Goal: Task Accomplishment & Management: Complete application form

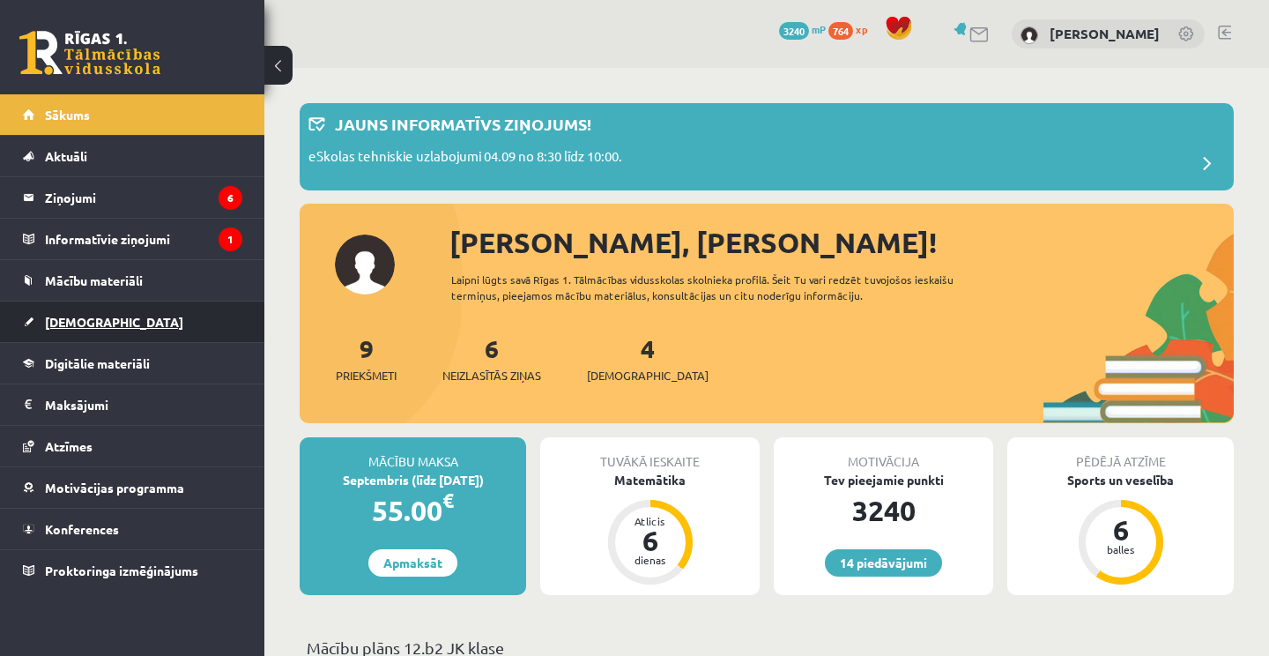
click at [109, 341] on link "[DEMOGRAPHIC_DATA]" at bounding box center [132, 321] width 219 height 41
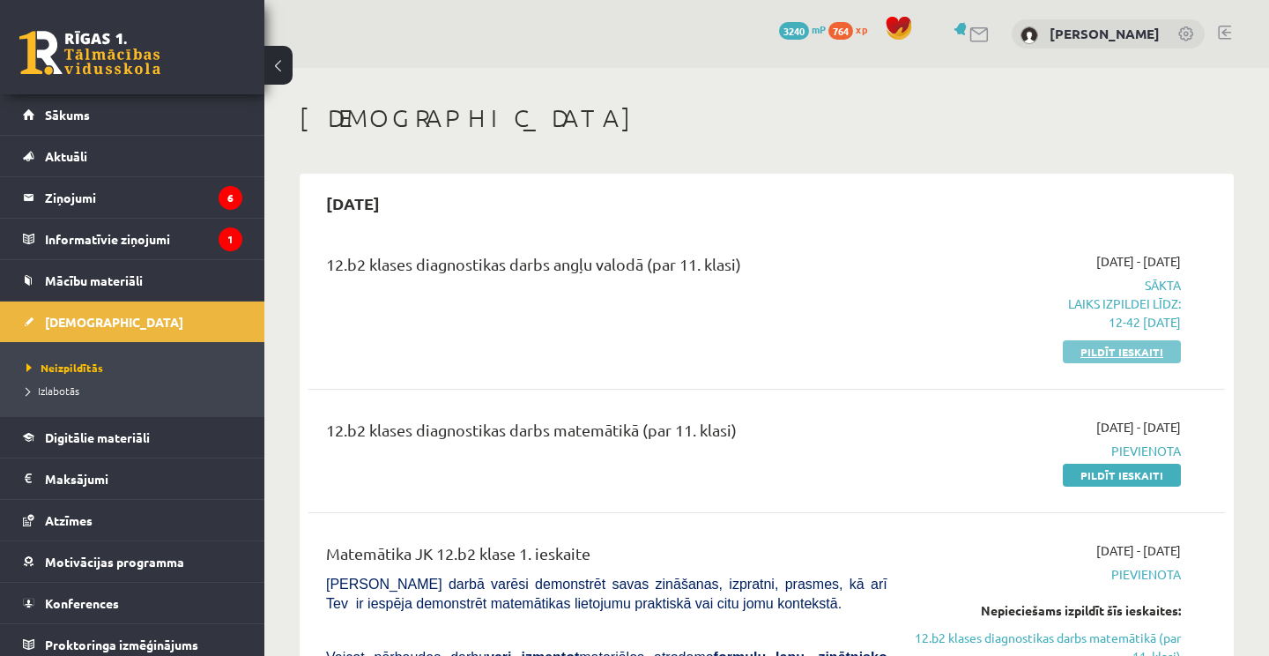
click at [1168, 358] on link "Pildīt ieskaiti" at bounding box center [1122, 351] width 118 height 23
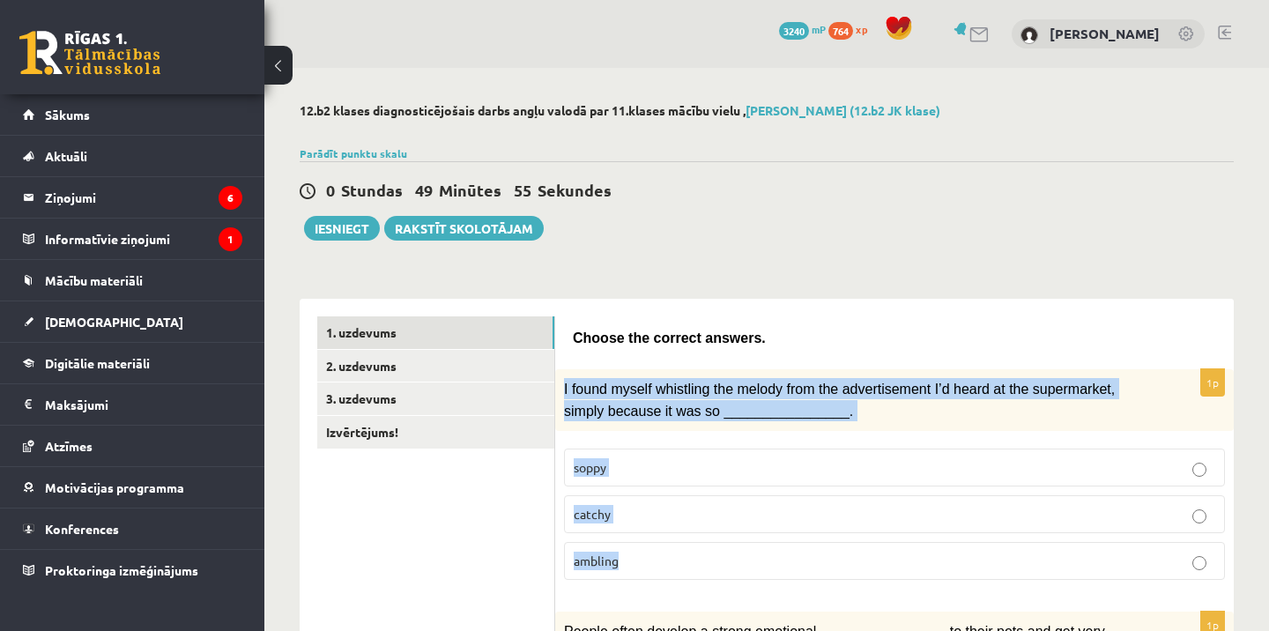
drag, startPoint x: 563, startPoint y: 379, endPoint x: 626, endPoint y: 554, distance: 186.5
click at [626, 554] on div "1p I found myself whistling the melody from the advertisement I’d heard at the …" at bounding box center [894, 481] width 678 height 225
copy div "I found myself whistling the melody from the advertisement I’d heard at the sup…"
click at [628, 522] on label "catchy" at bounding box center [894, 514] width 661 height 38
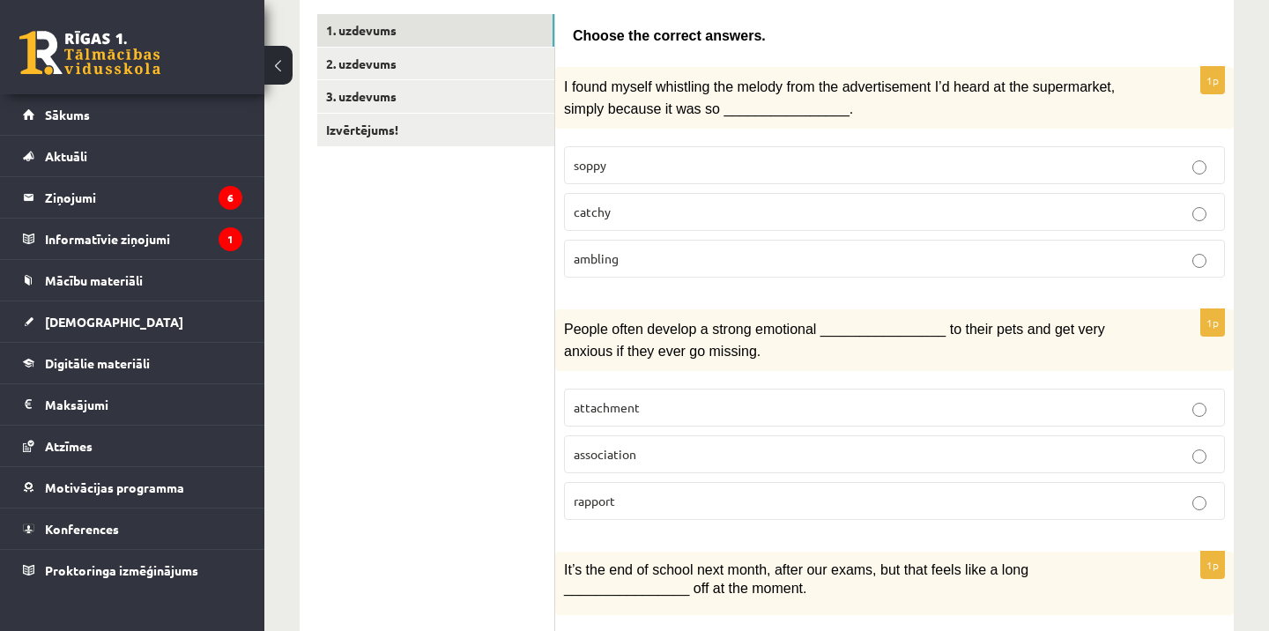
scroll to position [305, 0]
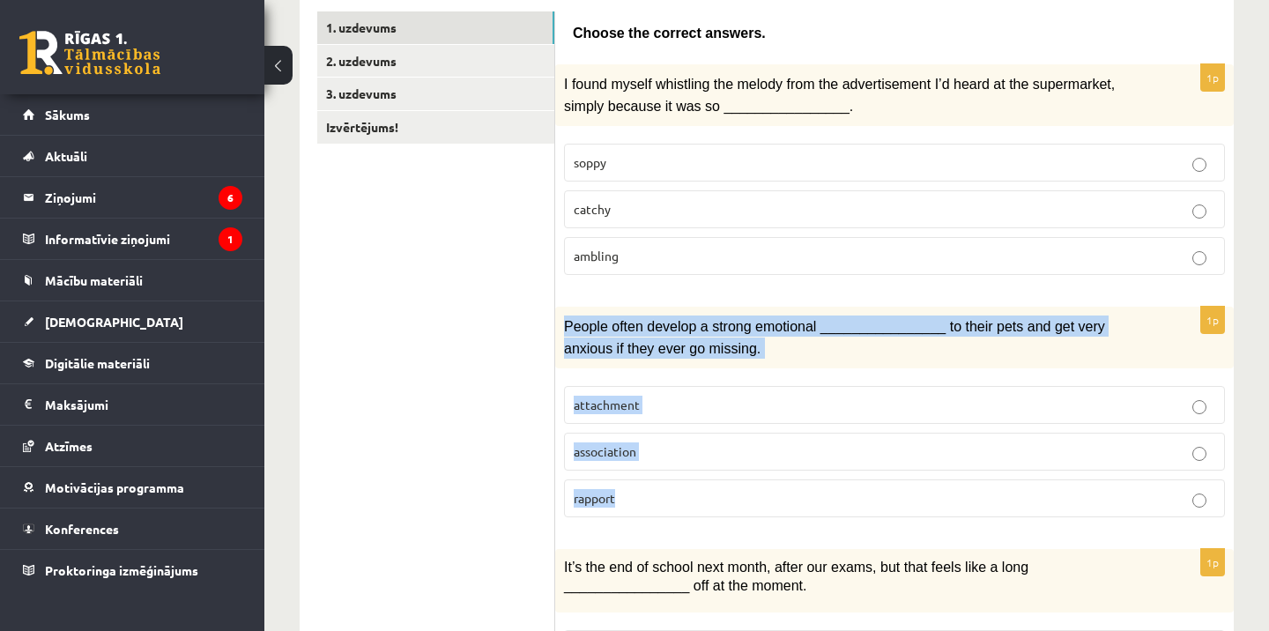
drag, startPoint x: 557, startPoint y: 319, endPoint x: 633, endPoint y: 497, distance: 193.4
click at [633, 497] on div "1p People often develop a strong emotional ________________ to their pets and g…" at bounding box center [894, 419] width 678 height 225
copy div "People often develop a strong emotional ________________ to their pets and get …"
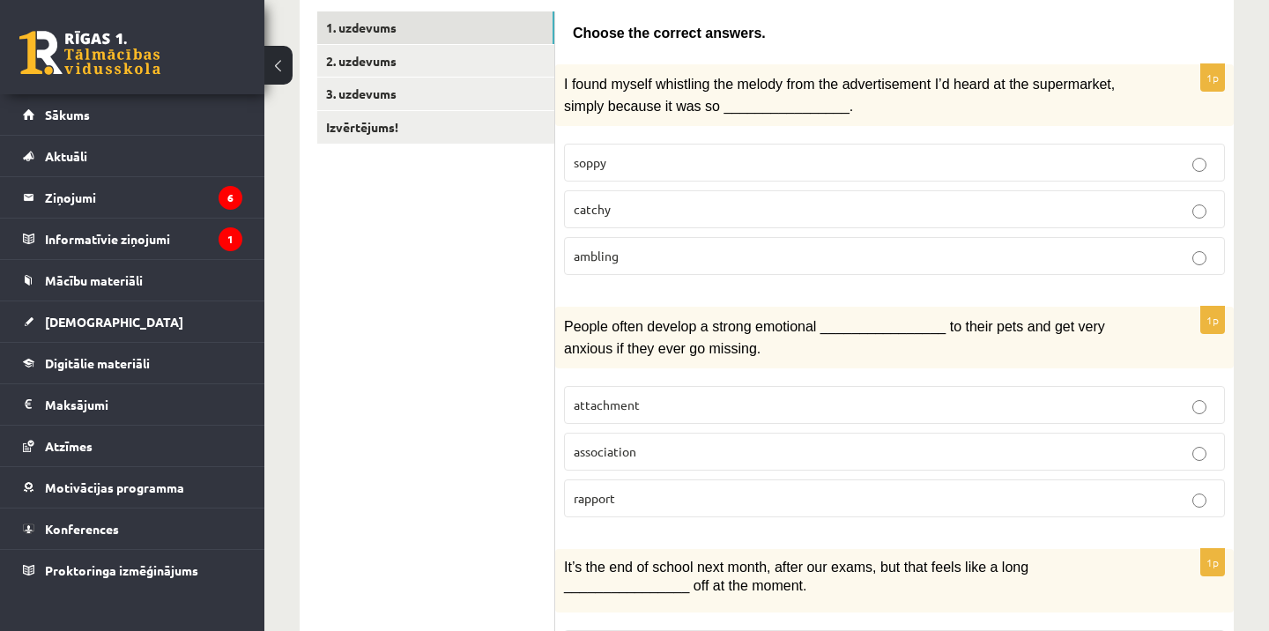
click at [649, 403] on p "attachment" at bounding box center [894, 405] width 641 height 19
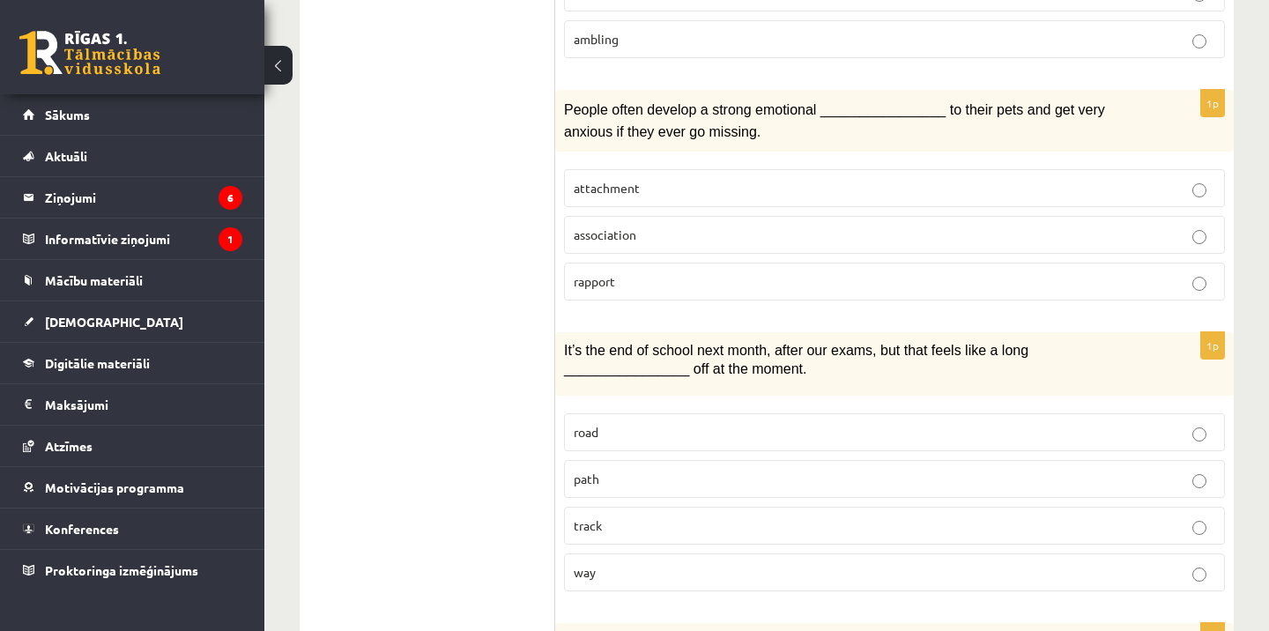
scroll to position [529, 0]
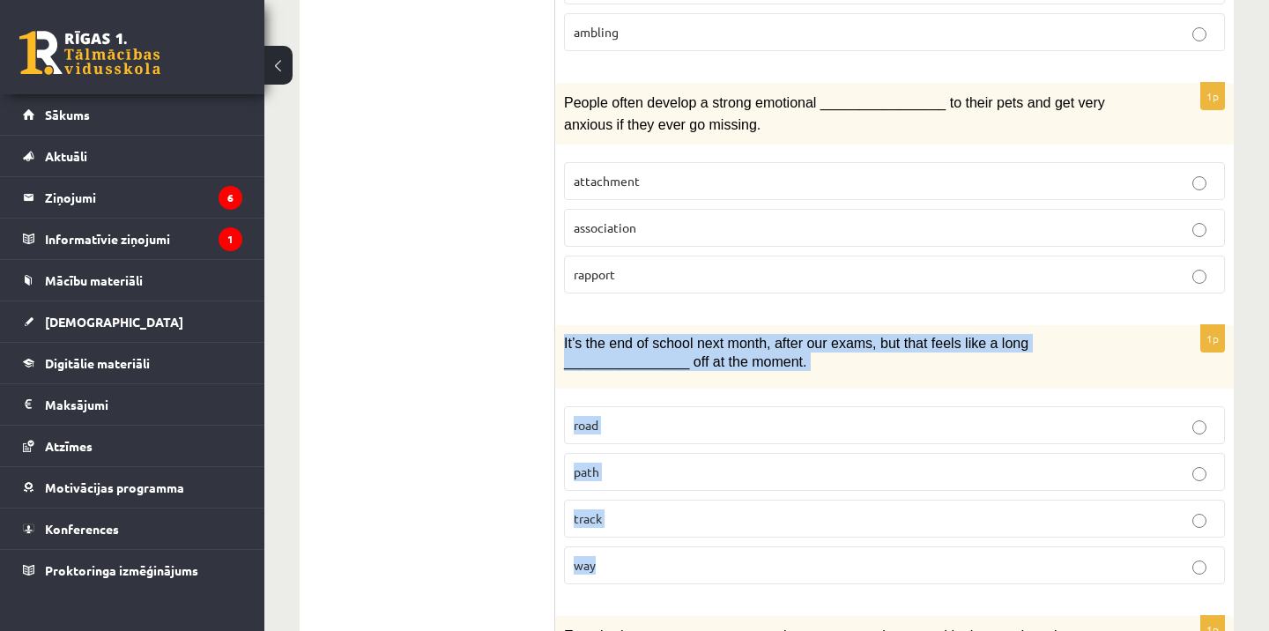
drag, startPoint x: 560, startPoint y: 327, endPoint x: 615, endPoint y: 562, distance: 241.7
click at [615, 562] on div "1p It’s the end of school next month, after our exams, but that feels like a lo…" at bounding box center [894, 461] width 678 height 273
copy div "It’s the end of school next month, after our exams, but that feels like a long …"
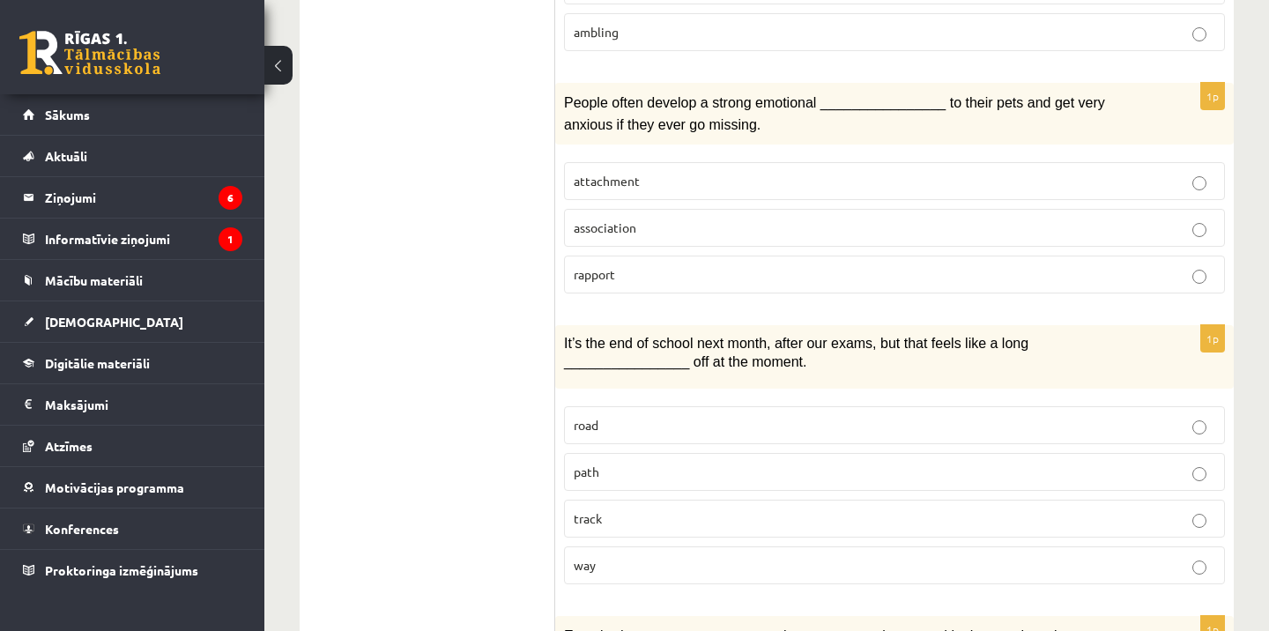
click at [641, 556] on p "way" at bounding box center [894, 565] width 641 height 19
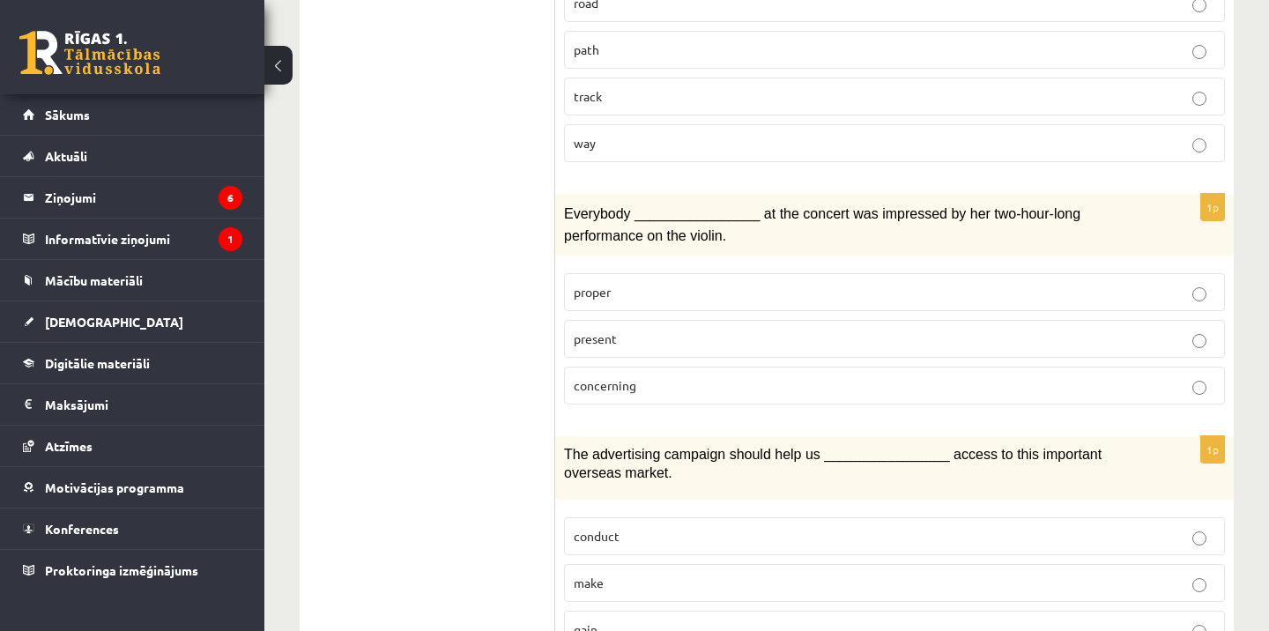
scroll to position [957, 0]
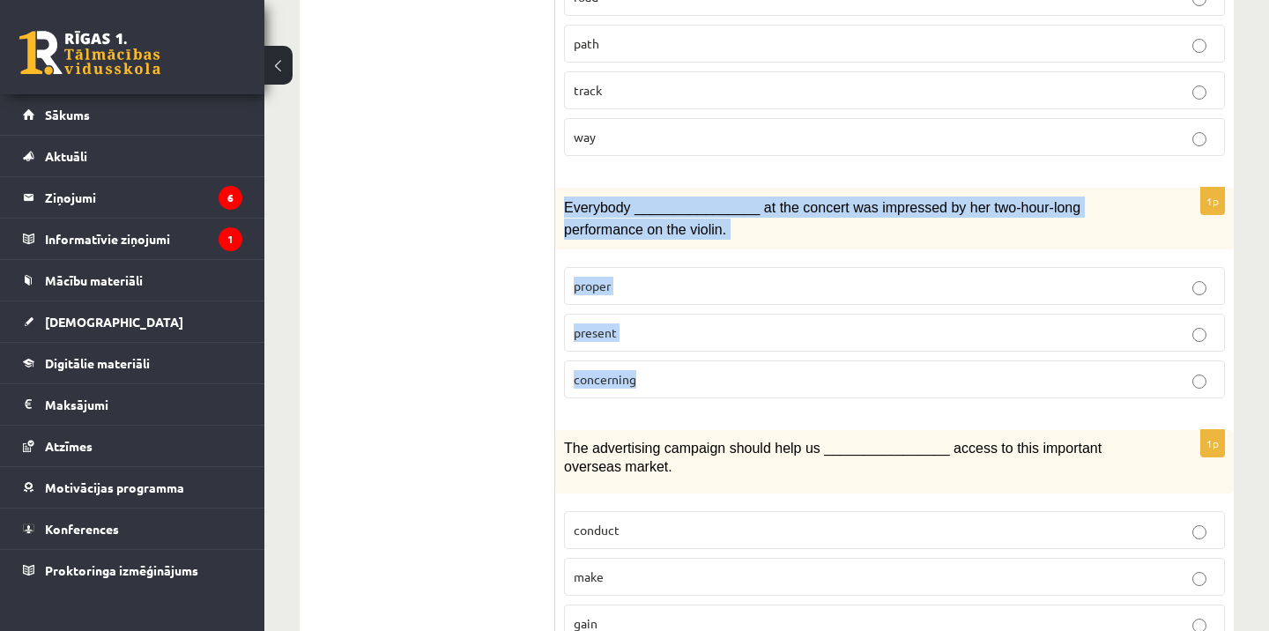
drag, startPoint x: 566, startPoint y: 189, endPoint x: 686, endPoint y: 397, distance: 240.0
click at [686, 397] on div "1p Everybody ________________ at the concert was impressed by her two-hour-long…" at bounding box center [894, 300] width 678 height 225
copy div "Everybody ________________ at the concert was impressed by her two-hour-long pe…"
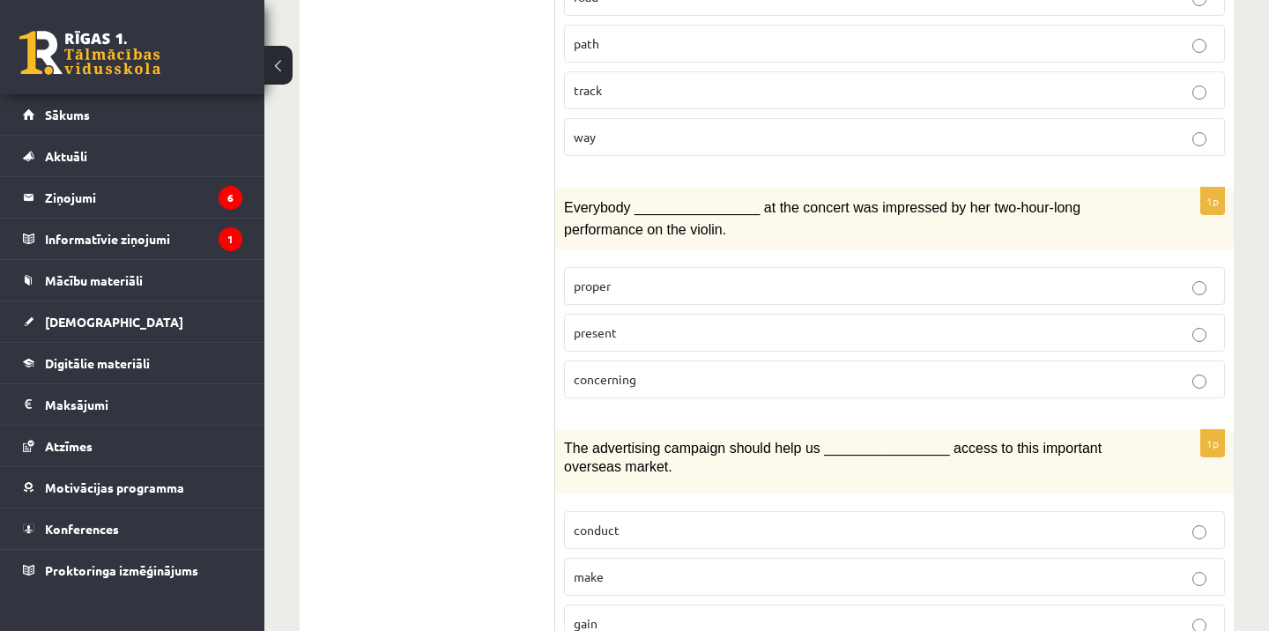
click at [617, 324] on span "present" at bounding box center [595, 332] width 43 height 16
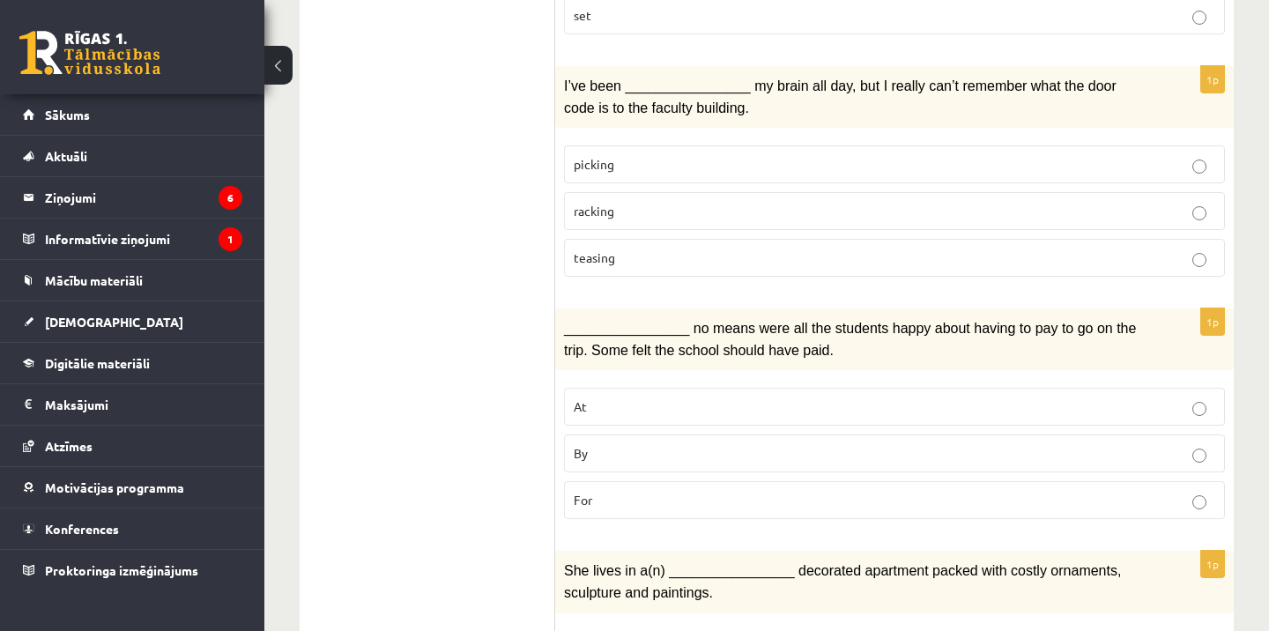
scroll to position [1616, 0]
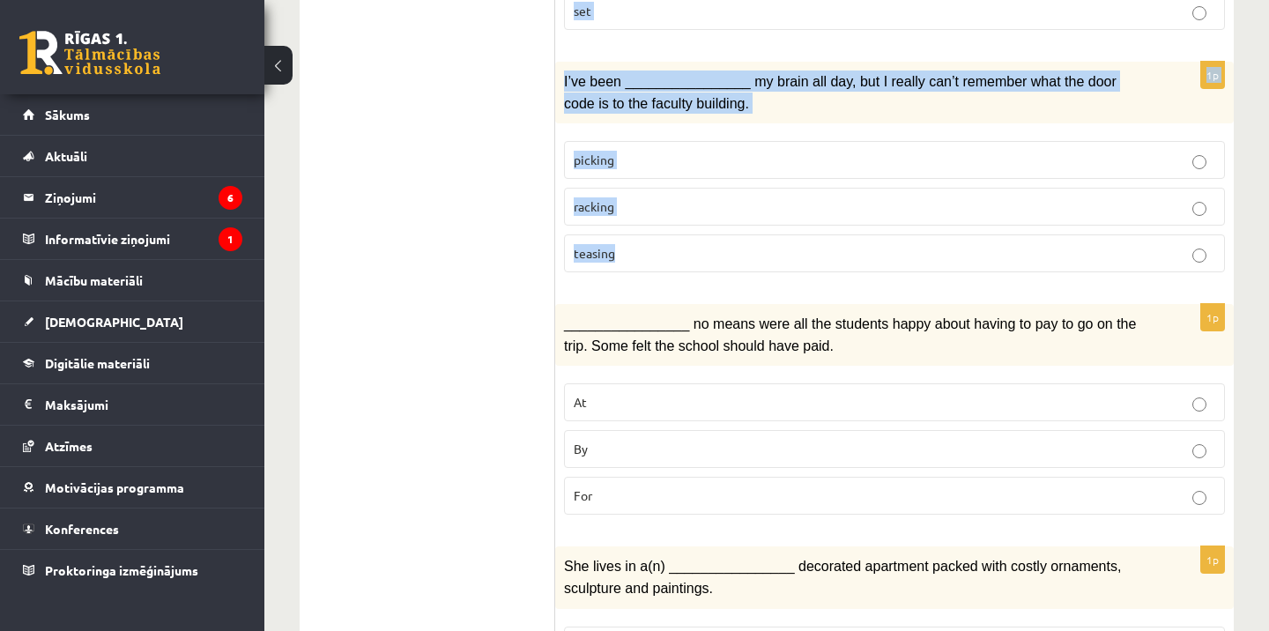
drag, startPoint x: 562, startPoint y: 194, endPoint x: 634, endPoint y: 230, distance: 80.0
click at [634, 232] on form "Choose the correct answers. 1p I found myself whistling the melody from the adv…" at bounding box center [894, 223] width 643 height 3047
copy form "The advertising campaign should help us ________________ access to this importa…"
click at [741, 200] on p "racking" at bounding box center [894, 206] width 641 height 19
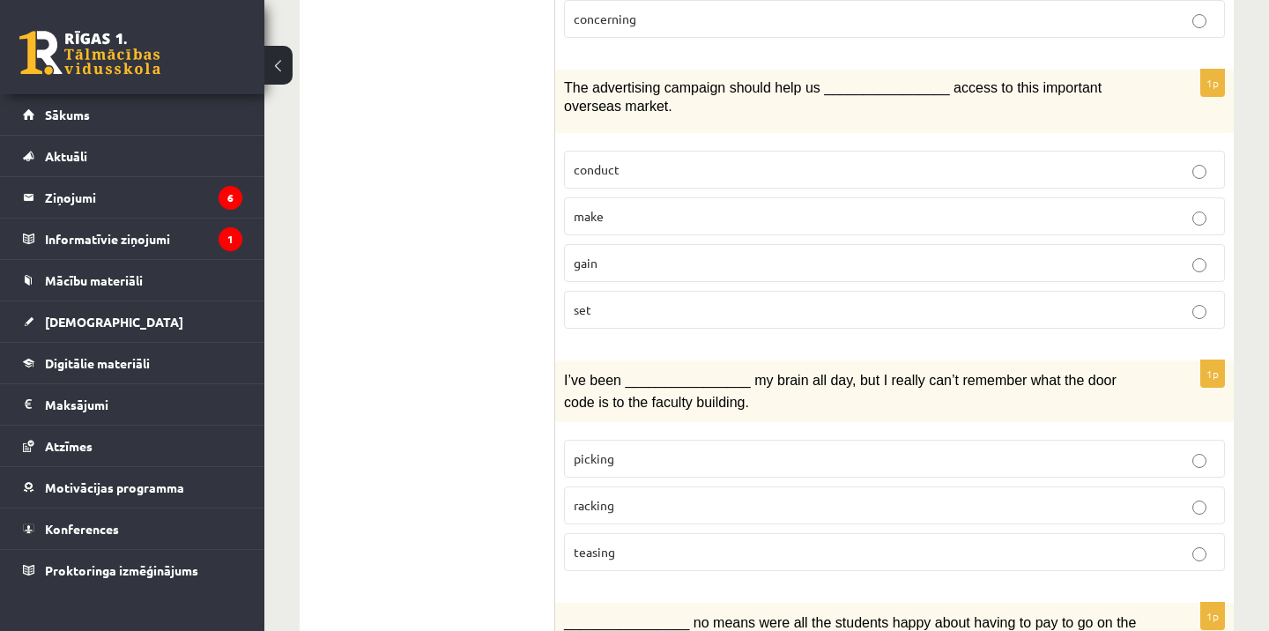
click at [639, 254] on p "gain" at bounding box center [894, 263] width 641 height 19
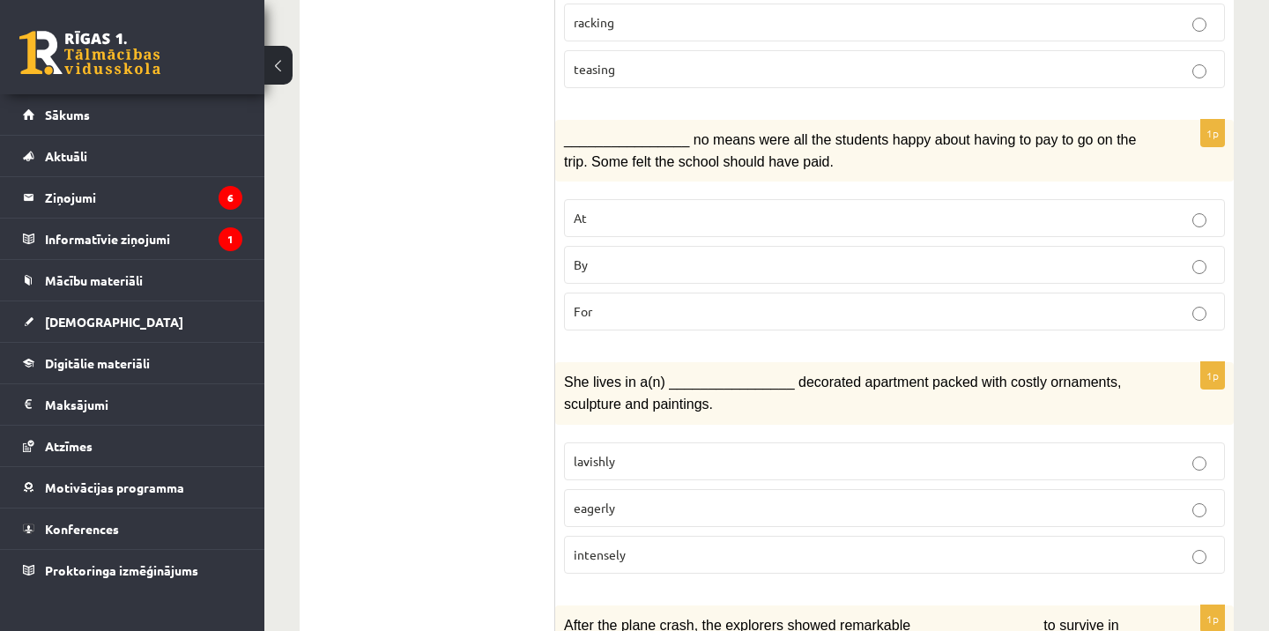
scroll to position [1812, 0]
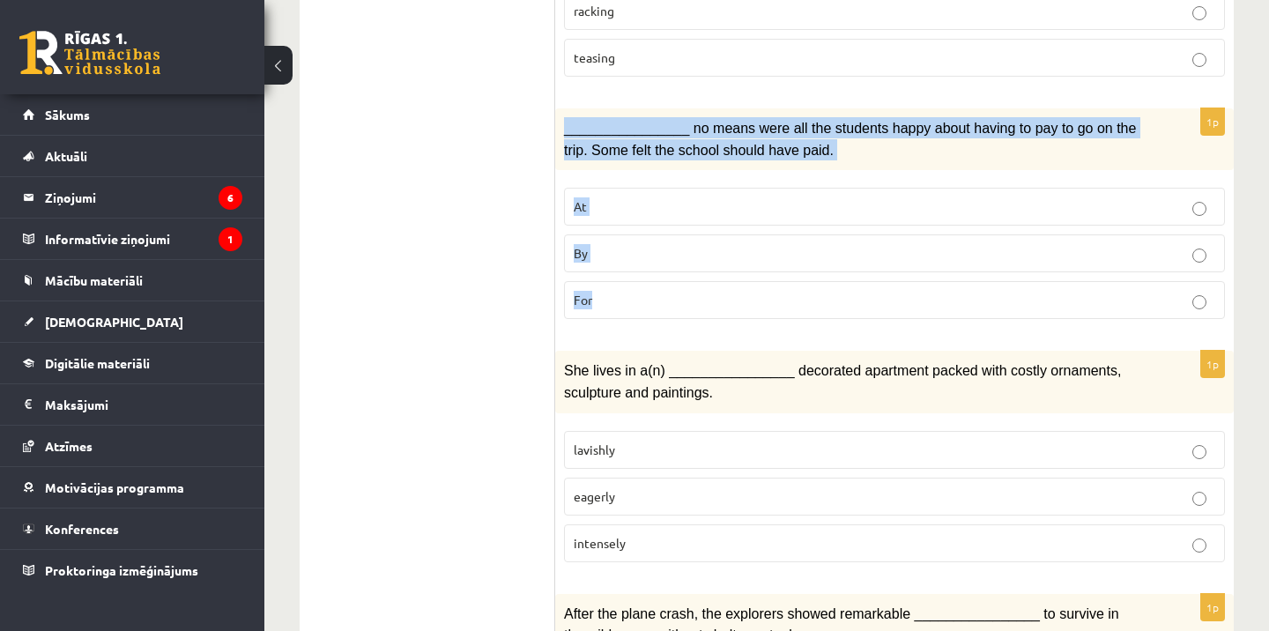
drag, startPoint x: 559, startPoint y: 102, endPoint x: 647, endPoint y: 314, distance: 229.1
click at [647, 314] on div "1p ________________ no means were all the students happy about having to pay to…" at bounding box center [894, 220] width 678 height 225
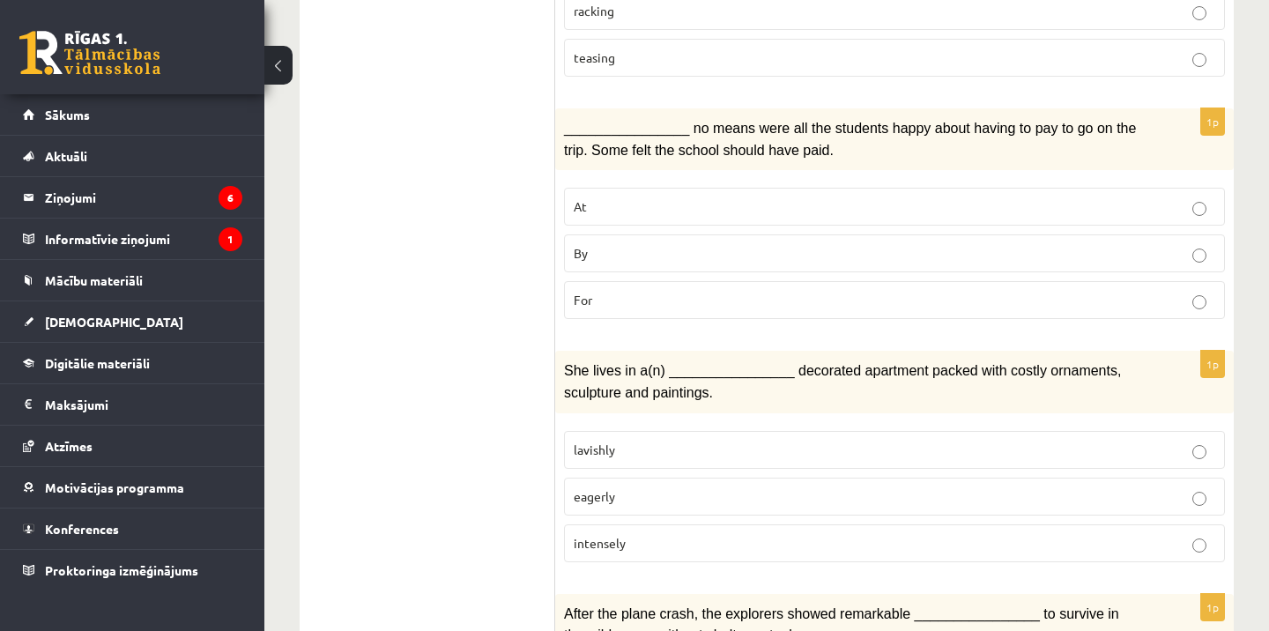
click at [642, 300] on label "For" at bounding box center [894, 300] width 661 height 38
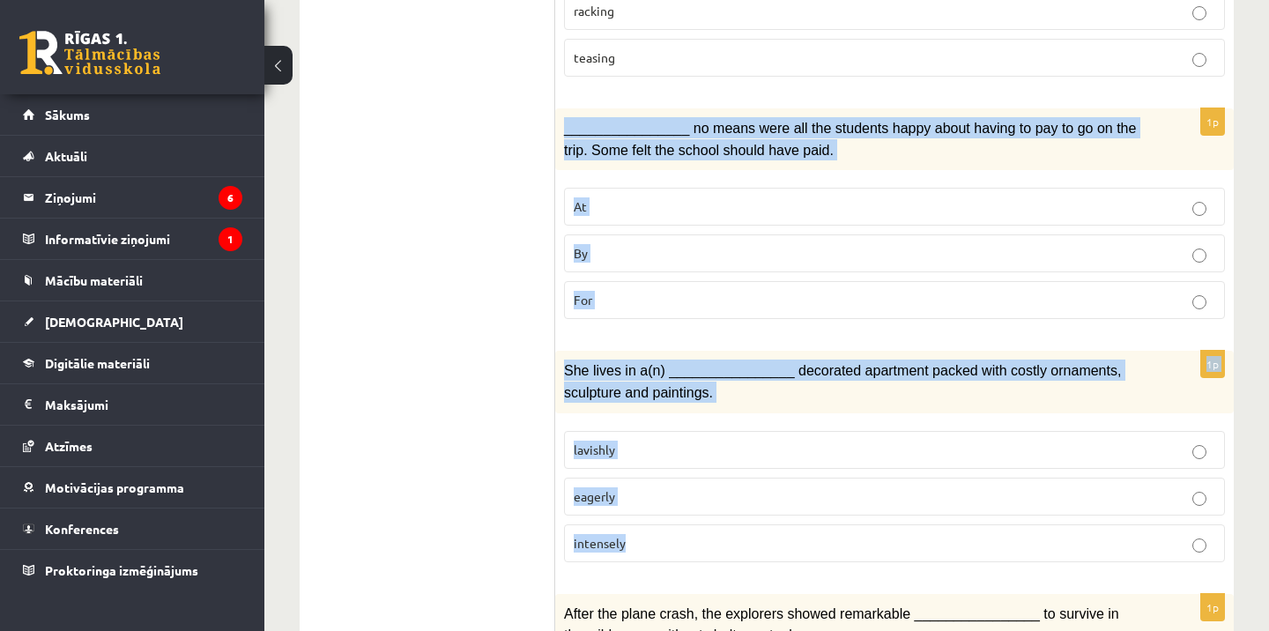
drag, startPoint x: 560, startPoint y: 98, endPoint x: 656, endPoint y: 553, distance: 465.4
click at [656, 553] on form "Choose the correct answers. 1p I found myself whistling the melody from the adv…" at bounding box center [894, 28] width 643 height 3047
copy form "________________ no means were all the students happy about having to pay to go…"
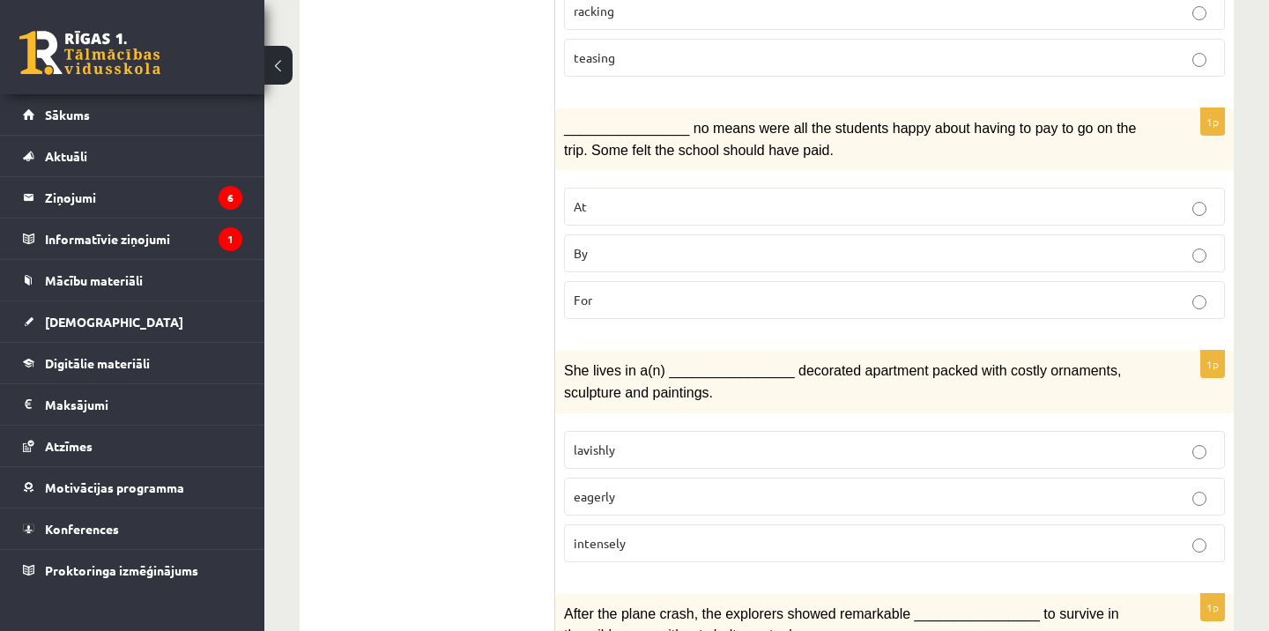
click at [829, 2] on p "racking" at bounding box center [894, 11] width 641 height 19
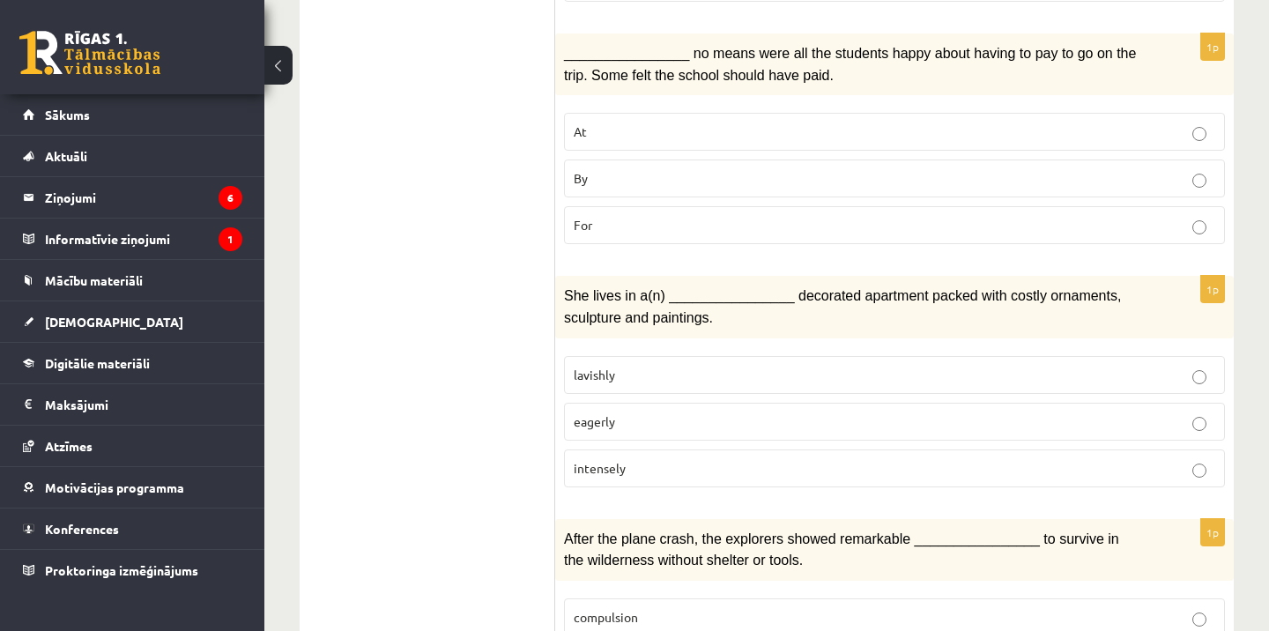
scroll to position [1962, 0]
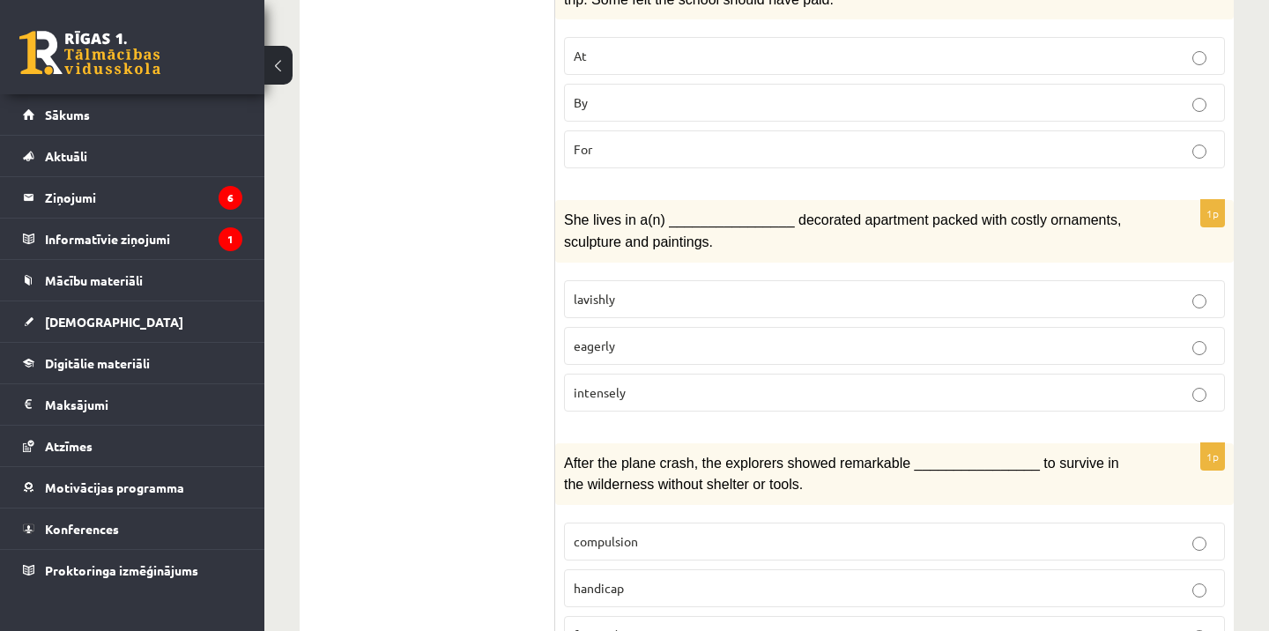
click at [631, 84] on label "By" at bounding box center [894, 103] width 661 height 38
click at [614, 291] on span "lavishly" at bounding box center [594, 299] width 41 height 16
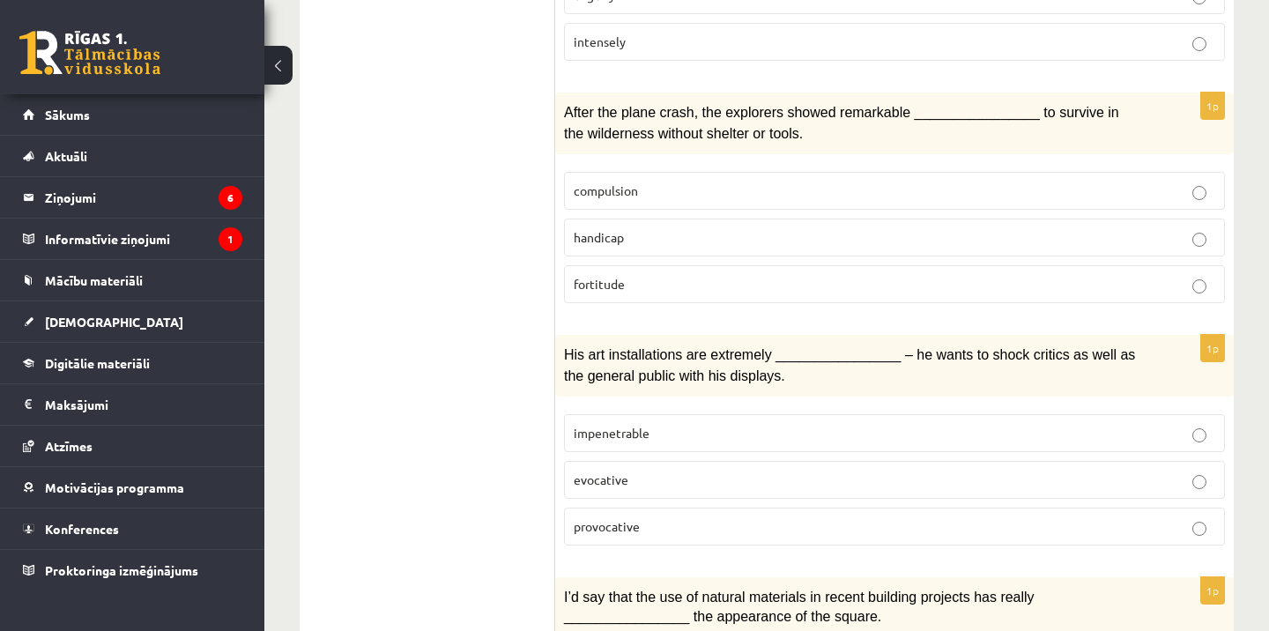
scroll to position [2313, 0]
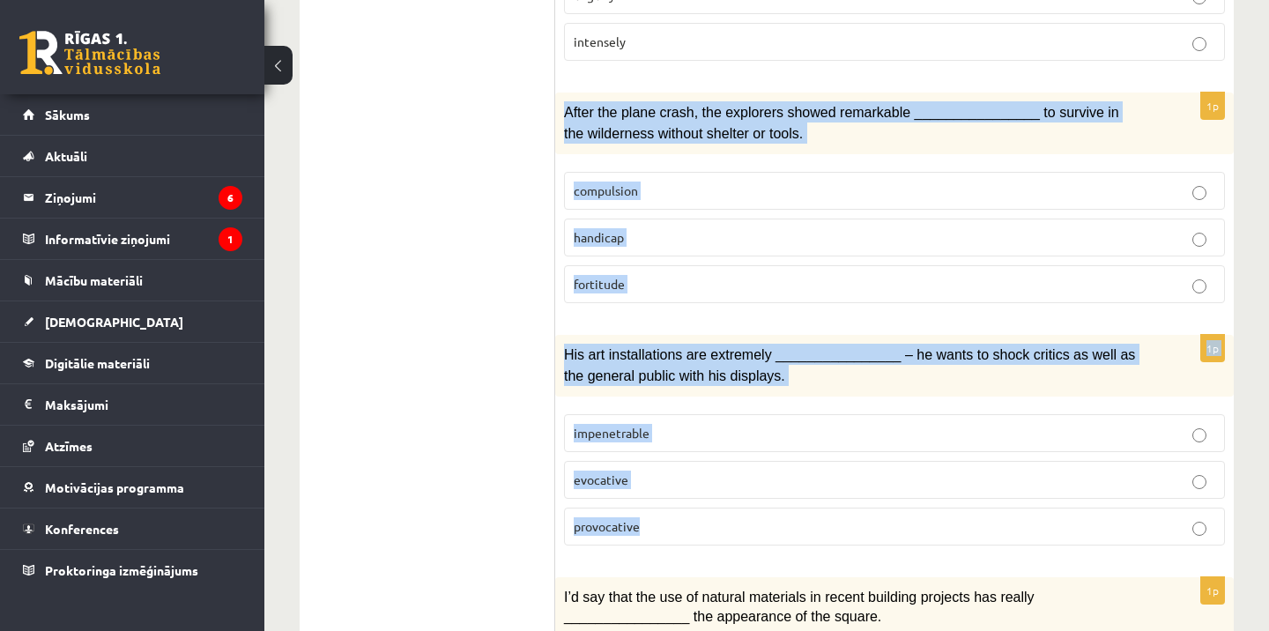
drag, startPoint x: 561, startPoint y: 87, endPoint x: 682, endPoint y: 511, distance: 440.7
copy form "After the plane crash, the explorers showed remarkable ________________ to surv…"
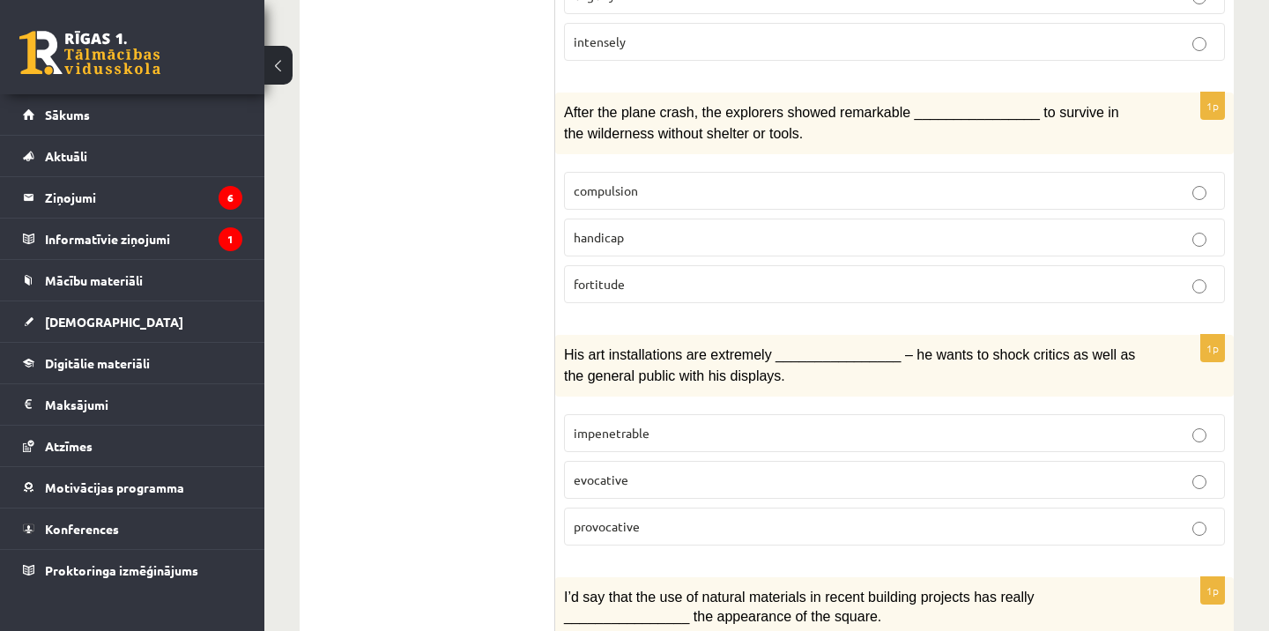
click at [598, 265] on label "fortitude" at bounding box center [894, 284] width 661 height 38
click at [631, 518] on span "provocative" at bounding box center [607, 526] width 66 height 16
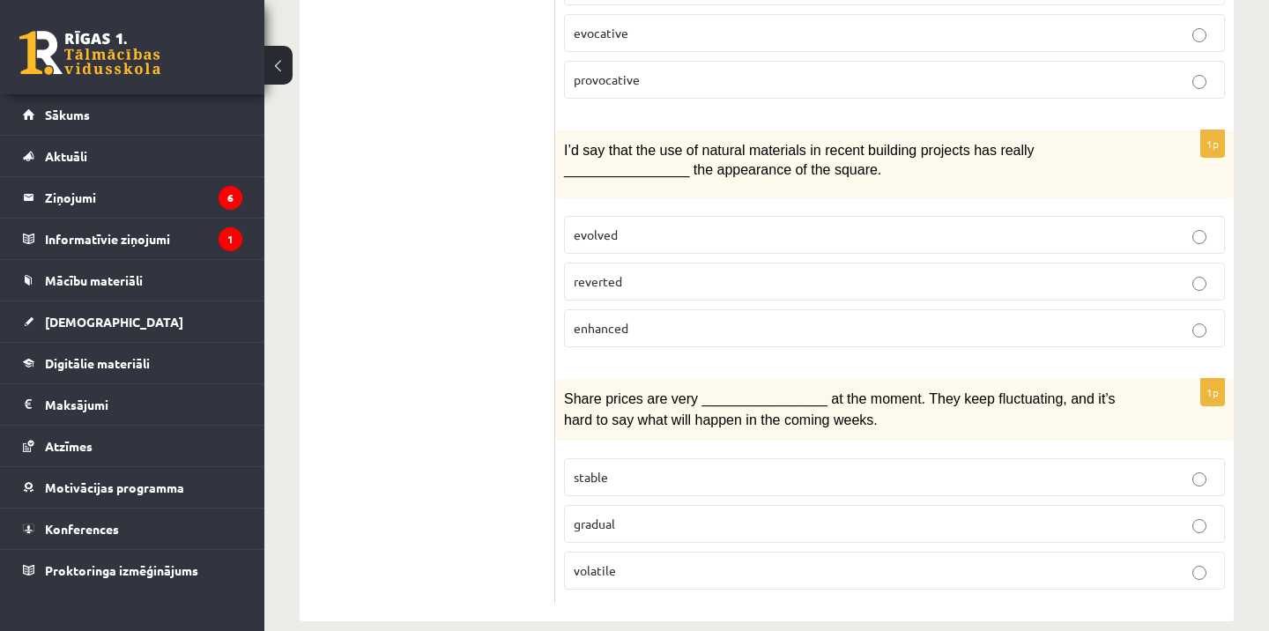
scroll to position [2759, 0]
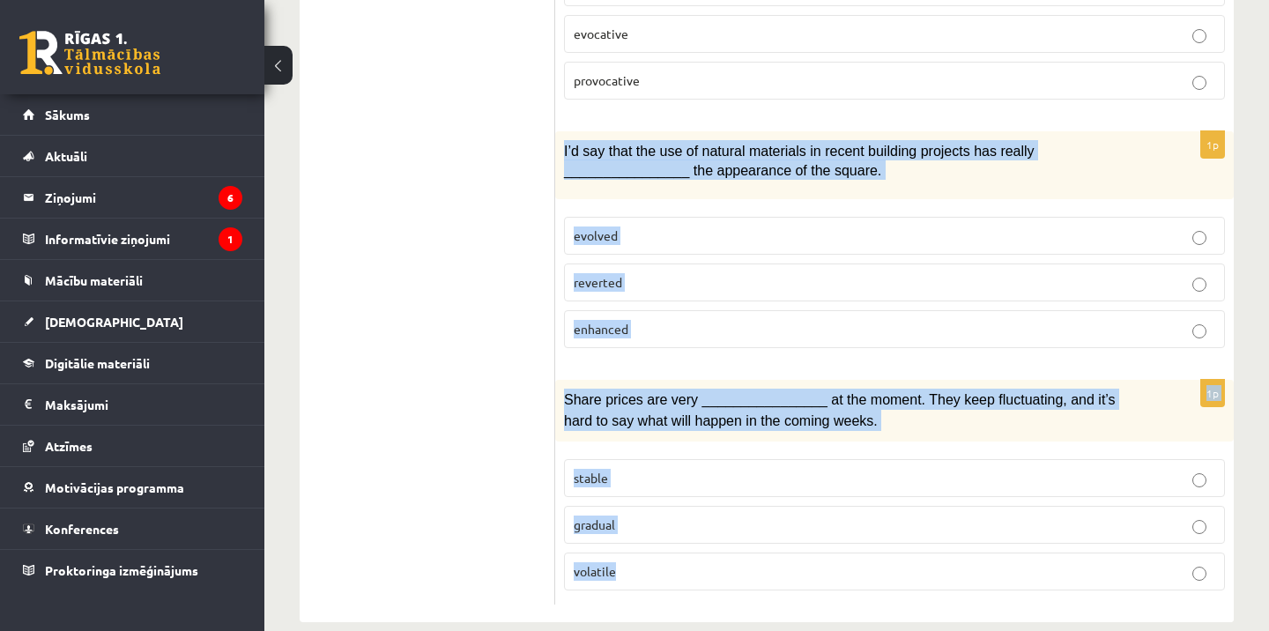
drag, startPoint x: 560, startPoint y: 122, endPoint x: 618, endPoint y: 543, distance: 424.3
copy form "I’d say that the use of natural materials in recent building projects has reall…"
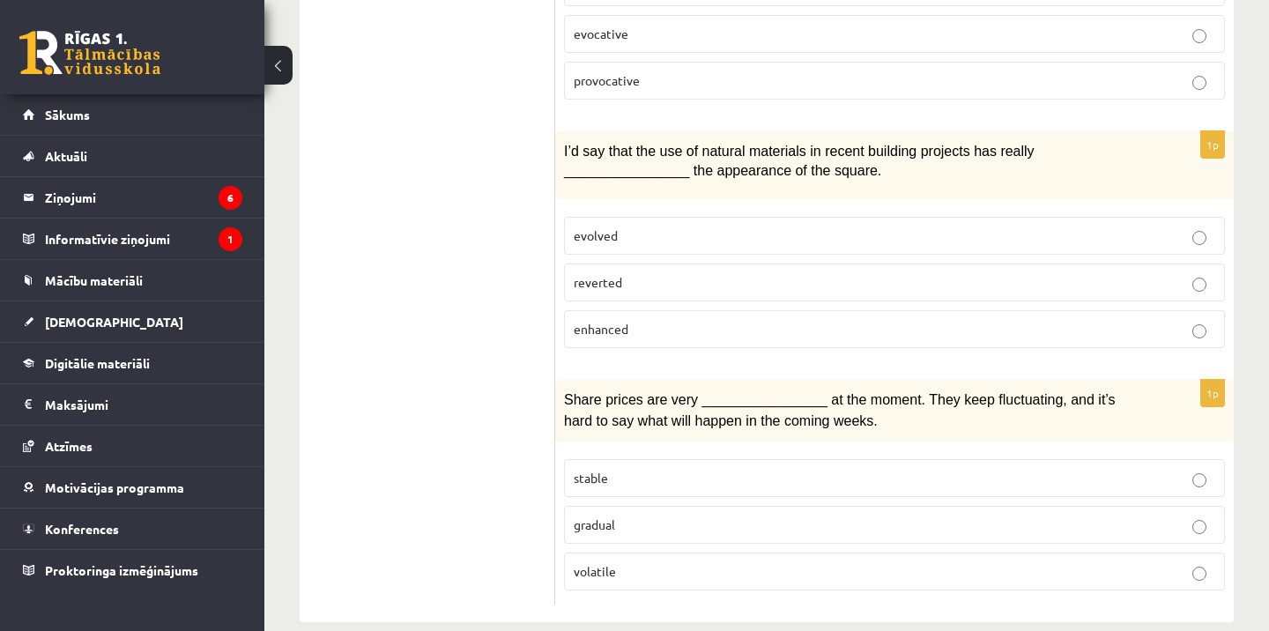
click at [633, 318] on label "enhanced" at bounding box center [894, 329] width 661 height 38
click at [626, 562] on label "volatile" at bounding box center [894, 571] width 661 height 38
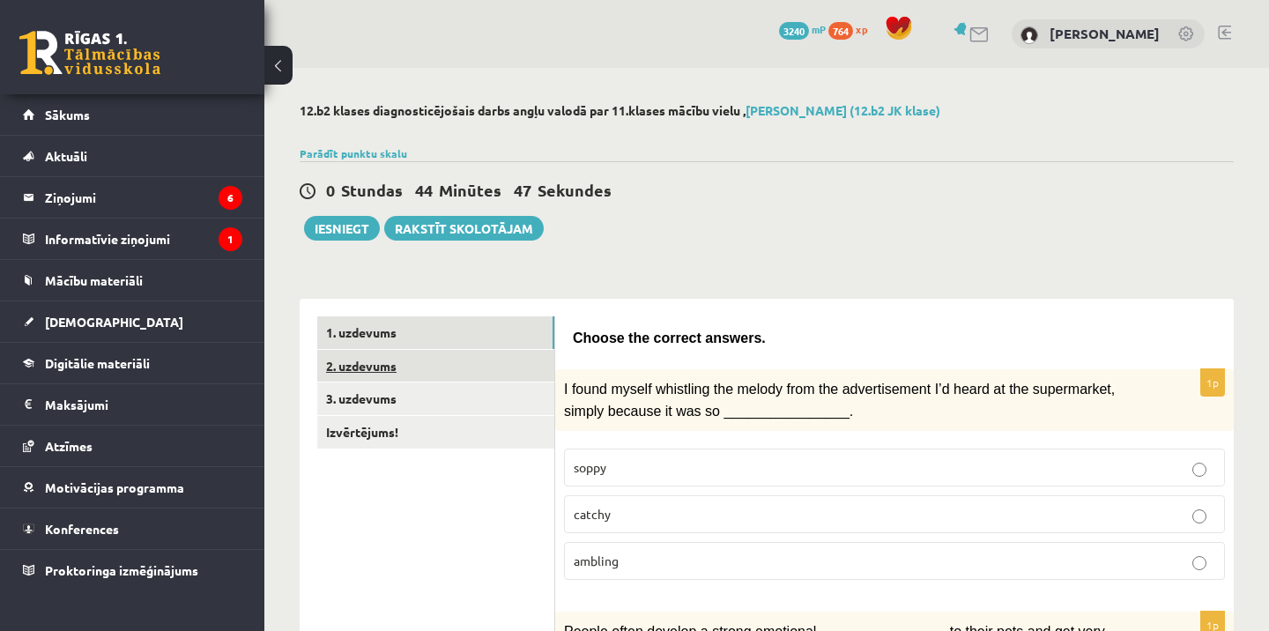
scroll to position [0, 0]
click at [409, 377] on link "2. uzdevums" at bounding box center [435, 366] width 237 height 33
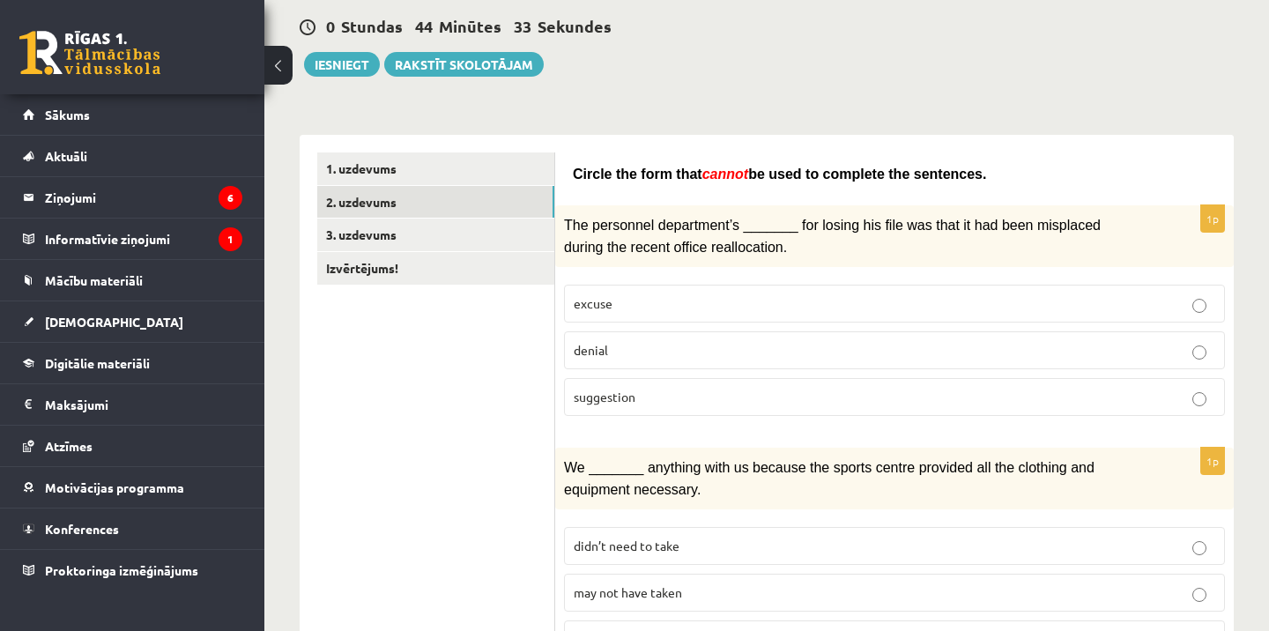
scroll to position [171, 0]
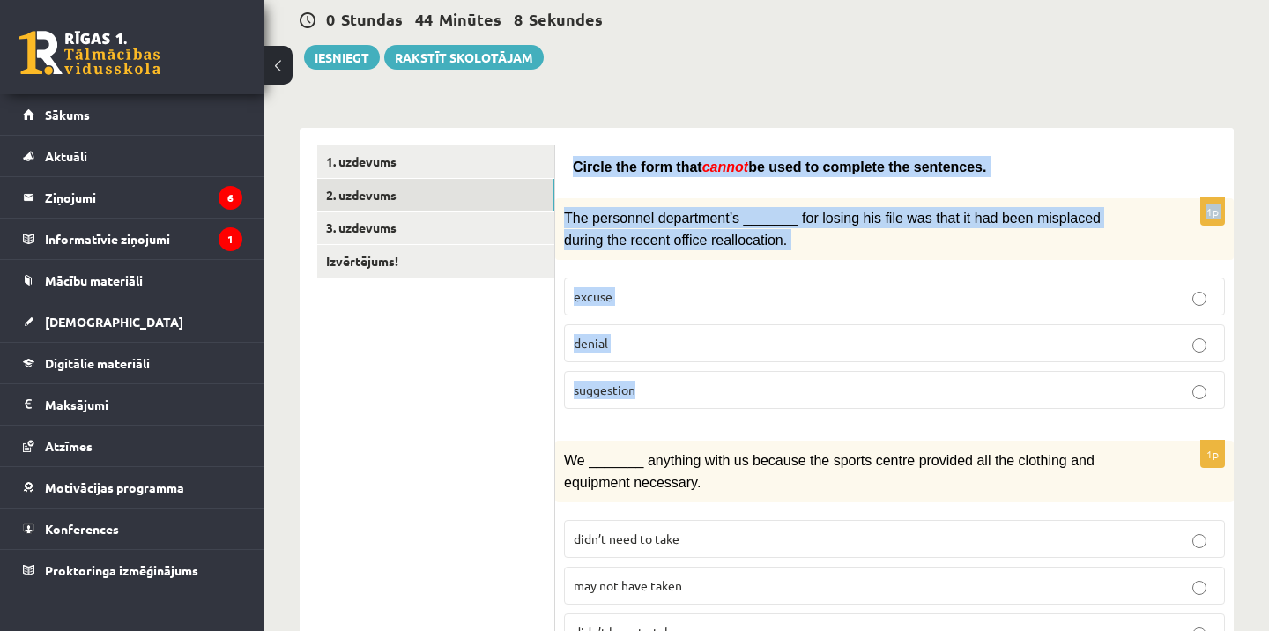
drag, startPoint x: 567, startPoint y: 156, endPoint x: 700, endPoint y: 418, distance: 293.2
copy form "Circle the form that cannot be used to complete the sentences. 1p The personnel…"
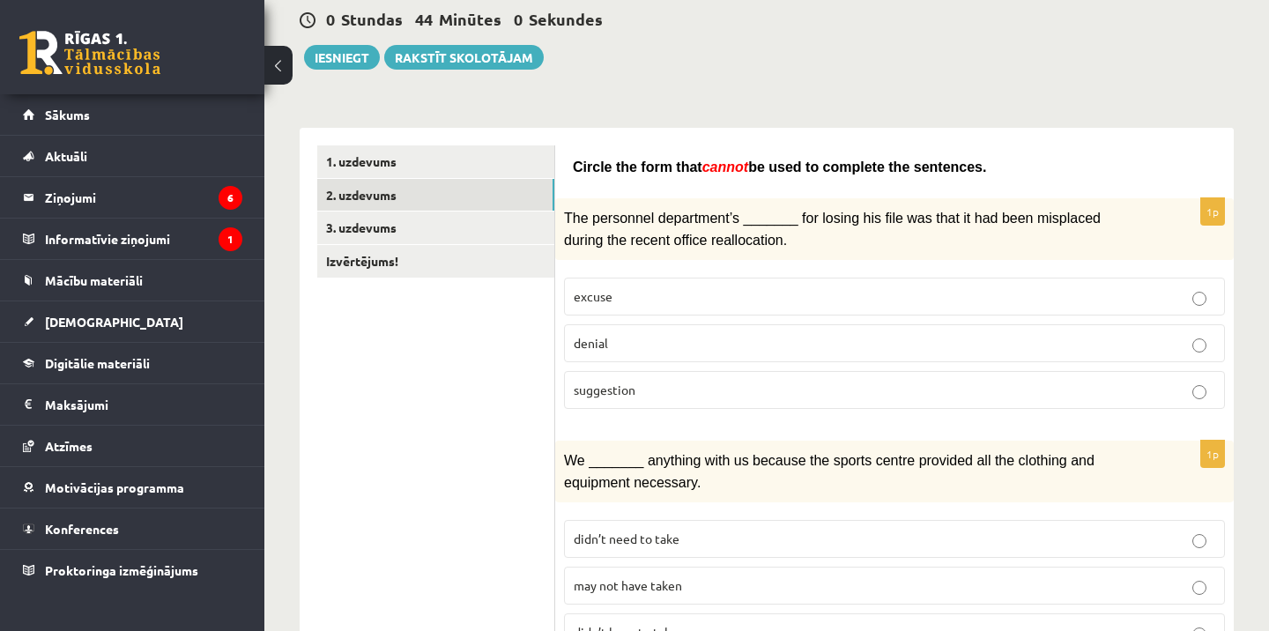
click at [604, 156] on p "Circle the form that cannot be used to complete the sentences." at bounding box center [894, 166] width 643 height 21
click at [589, 158] on span "Circle the form that cannot be used to complete the sentences." at bounding box center [779, 166] width 413 height 18
click at [574, 159] on span "Circle the form that" at bounding box center [638, 166] width 130 height 15
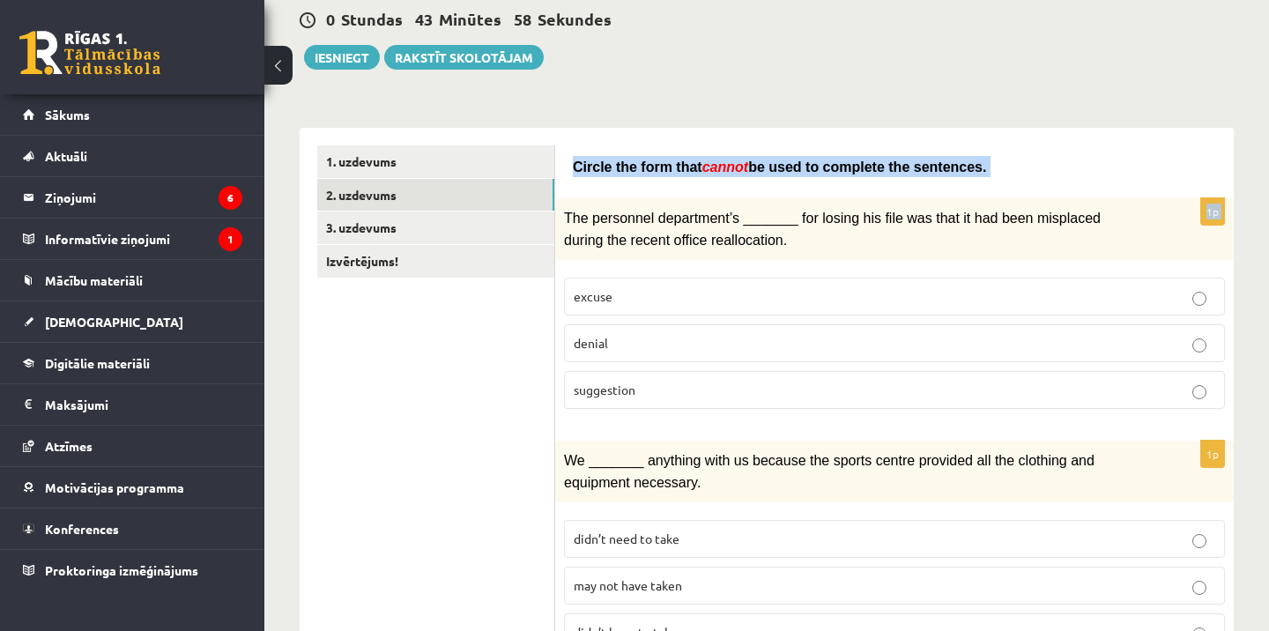
drag, startPoint x: 574, startPoint y: 159, endPoint x: 586, endPoint y: 179, distance: 23.3
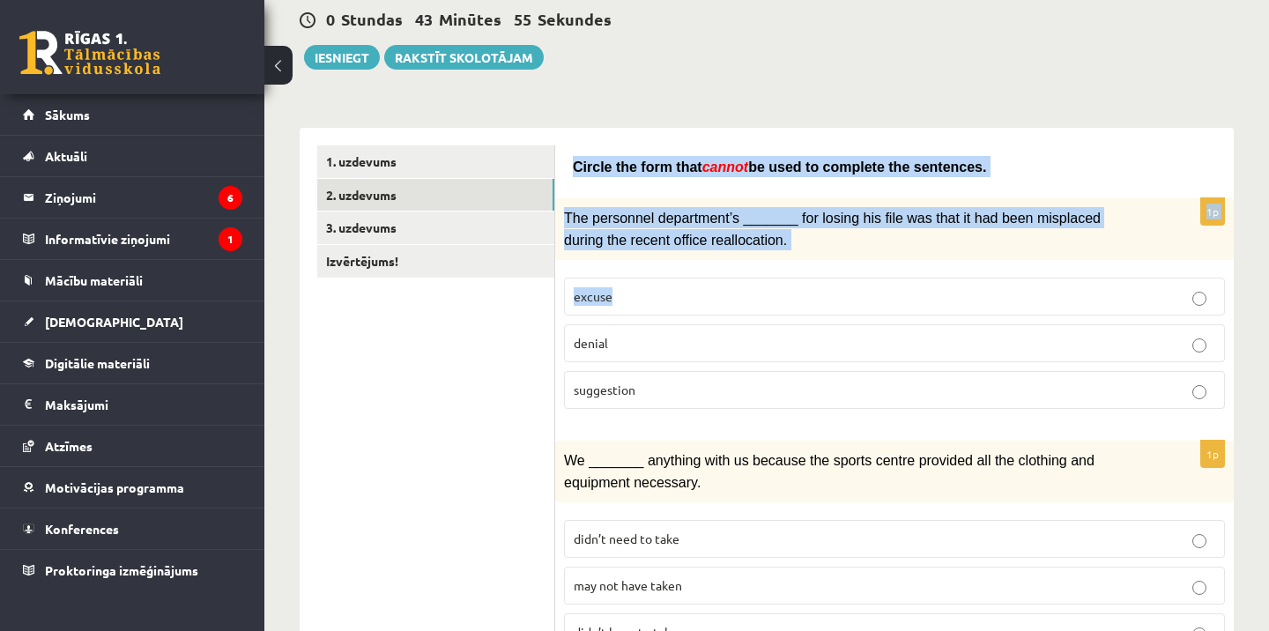
drag, startPoint x: 572, startPoint y: 161, endPoint x: 669, endPoint y: 328, distance: 192.7
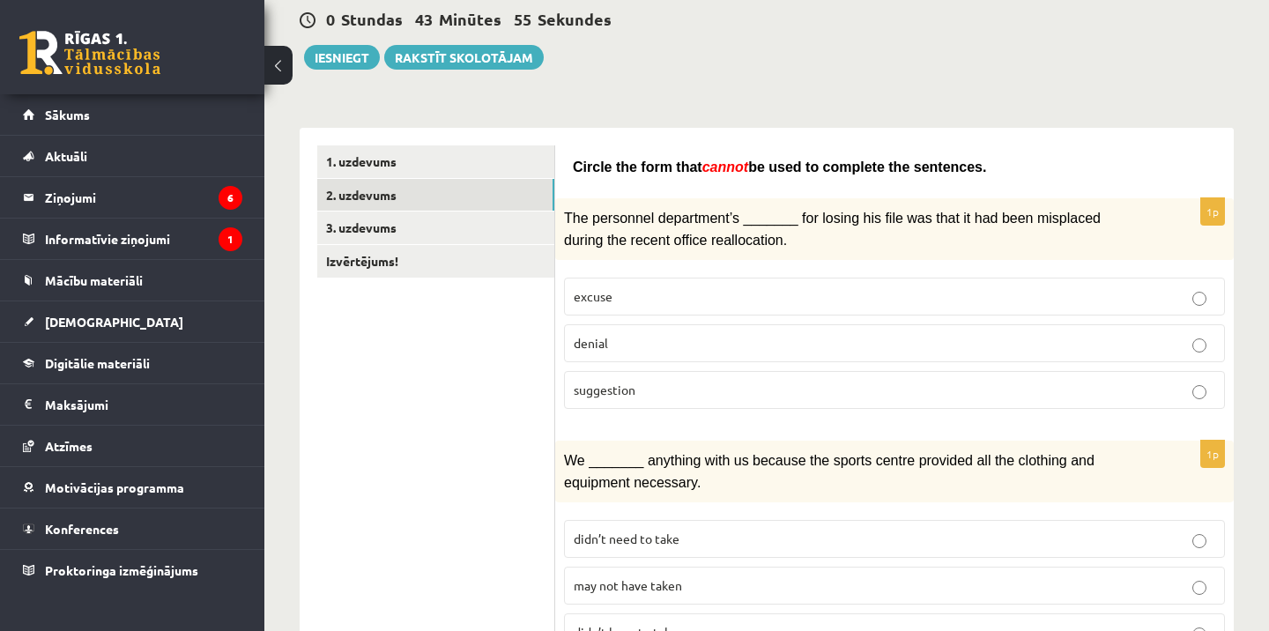
drag, startPoint x: 629, startPoint y: 87, endPoint x: 608, endPoint y: 103, distance: 26.4
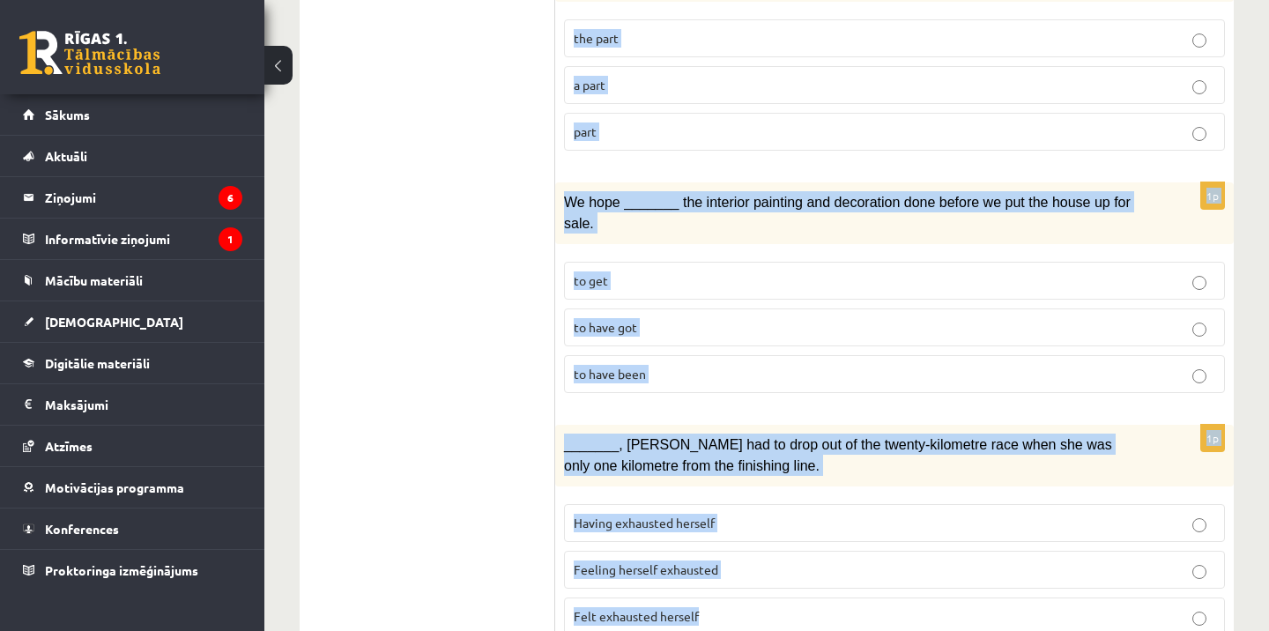
scroll to position [2152, 0]
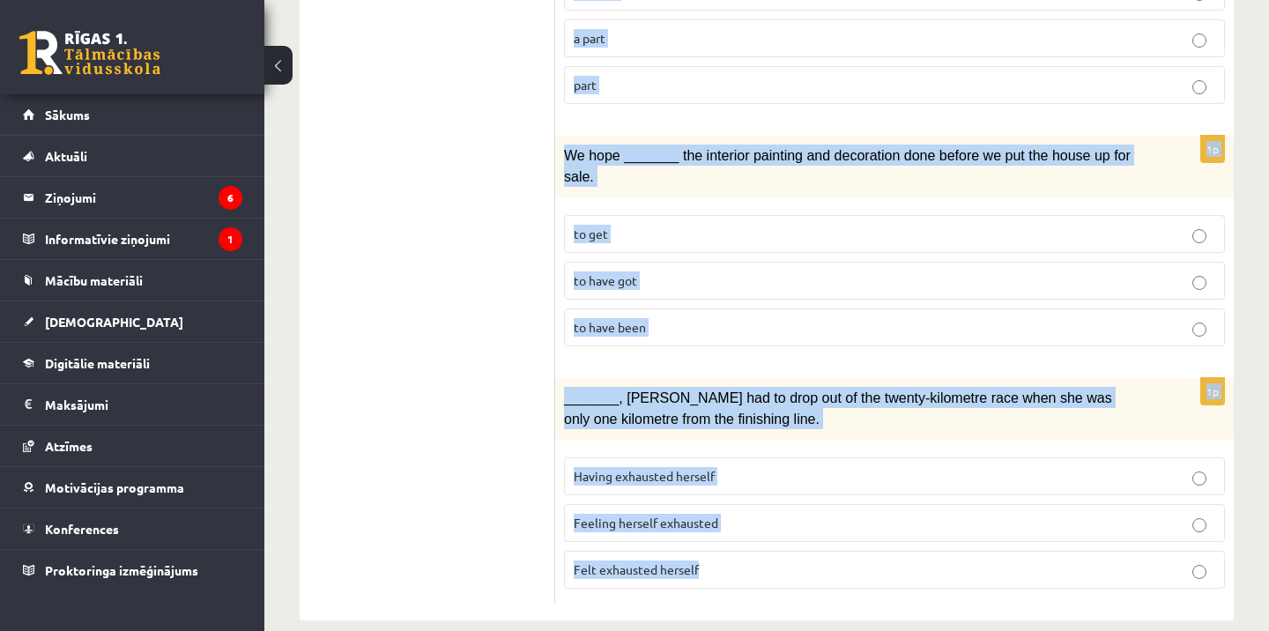
drag, startPoint x: 565, startPoint y: 156, endPoint x: 762, endPoint y: 564, distance: 453.2
copy form "Circle the form that cannot be used to complete the sentences. 1p The personnel…"
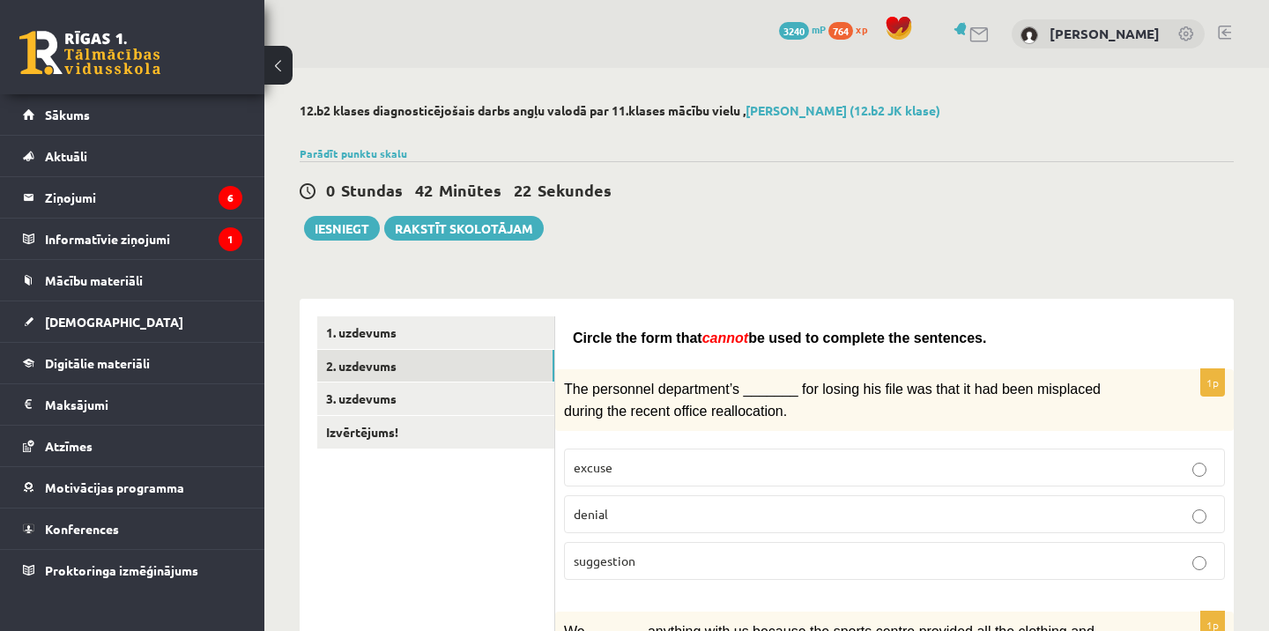
scroll to position [0, 0]
click at [621, 552] on p "suggestion" at bounding box center [894, 561] width 641 height 19
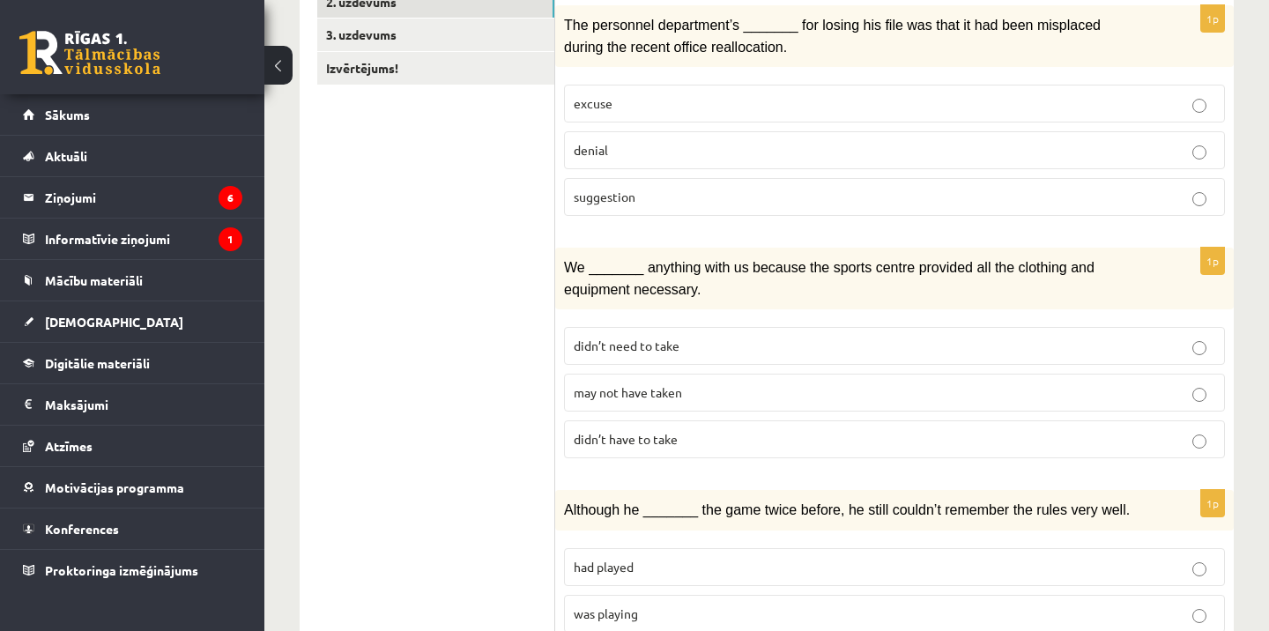
scroll to position [367, 0]
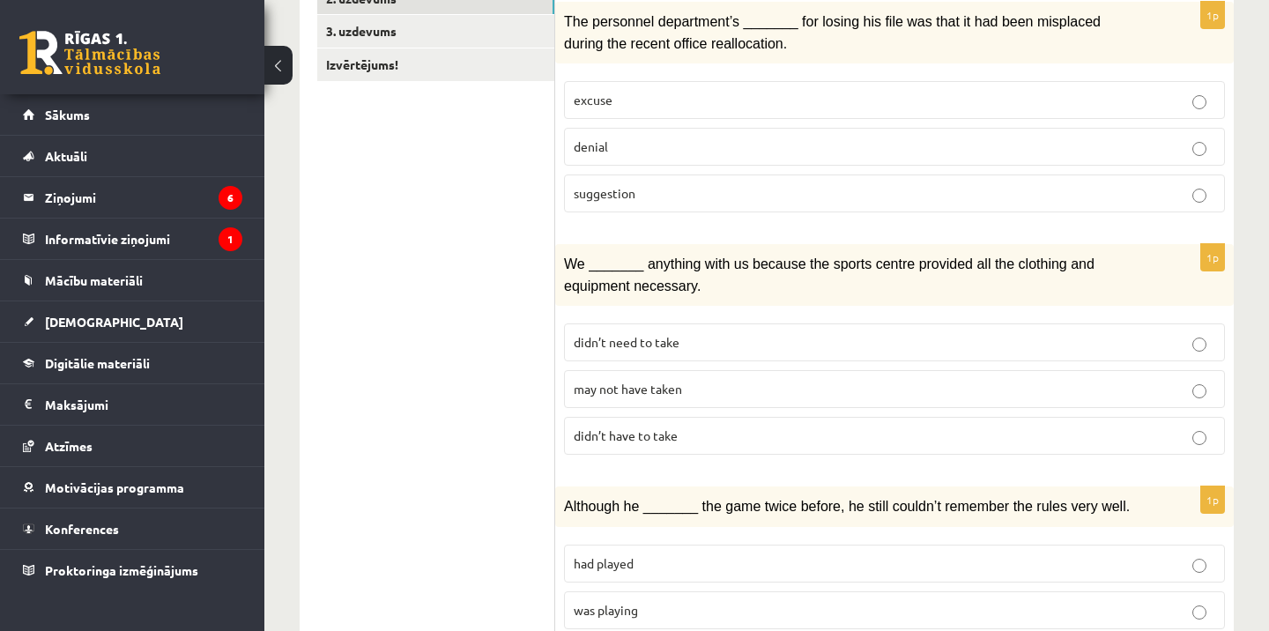
click at [641, 382] on span "may not have taken" at bounding box center [628, 389] width 108 height 16
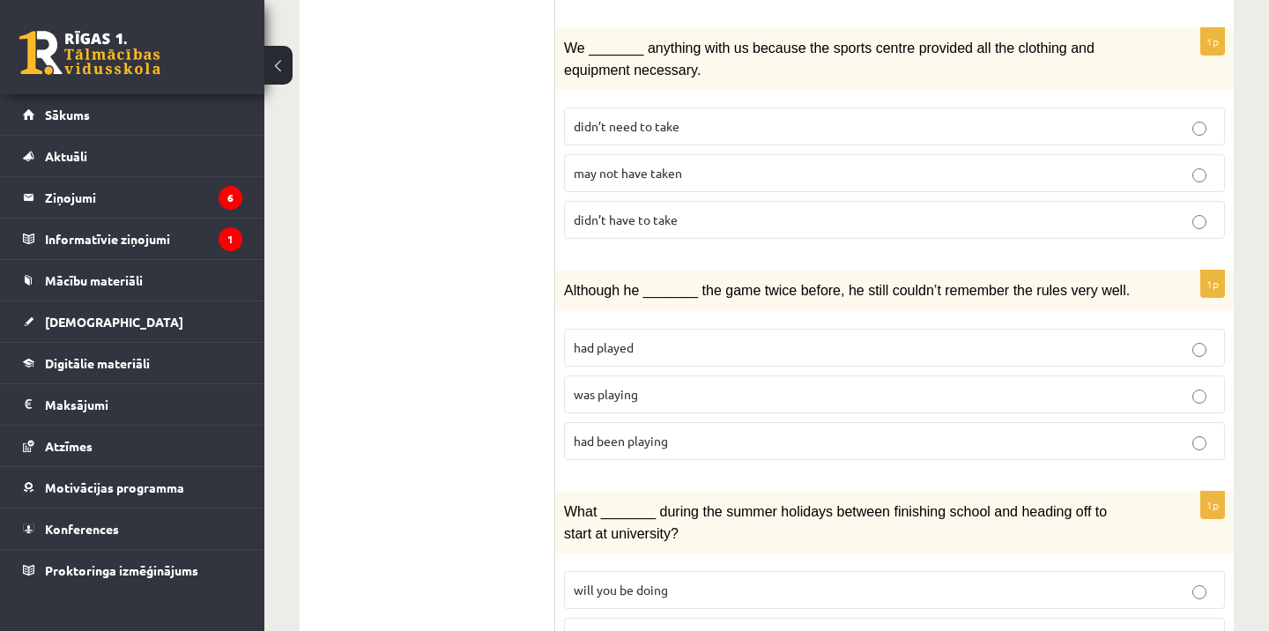
scroll to position [587, 0]
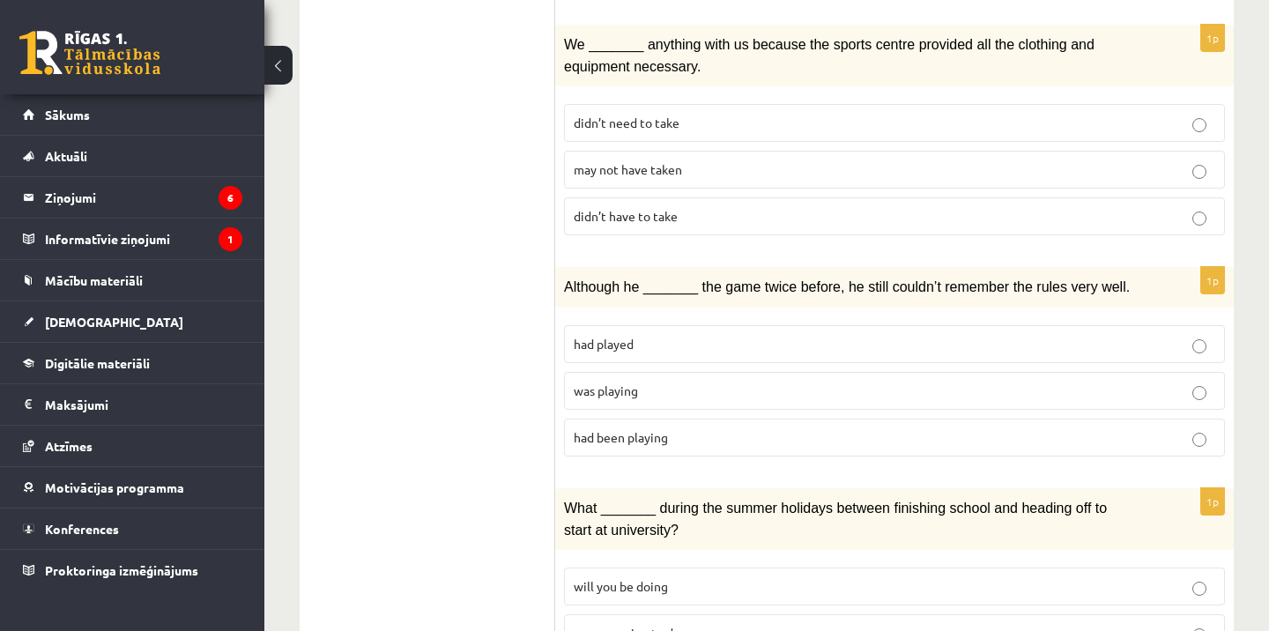
click at [630, 382] on span "was playing" at bounding box center [606, 390] width 64 height 16
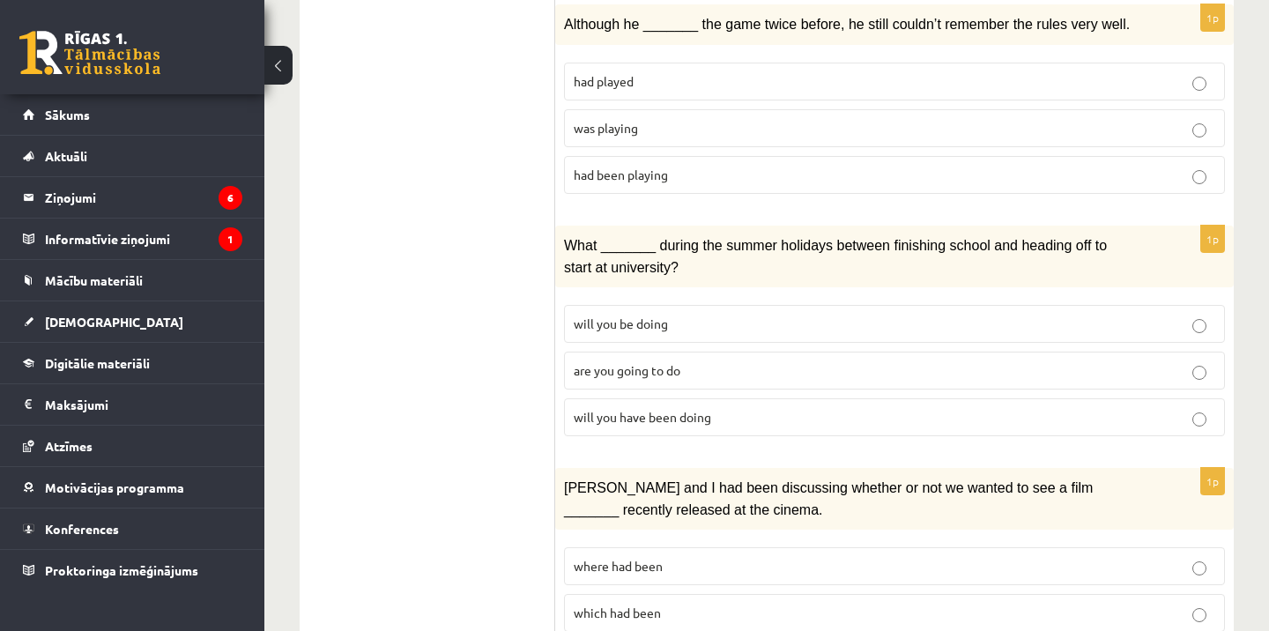
scroll to position [853, 0]
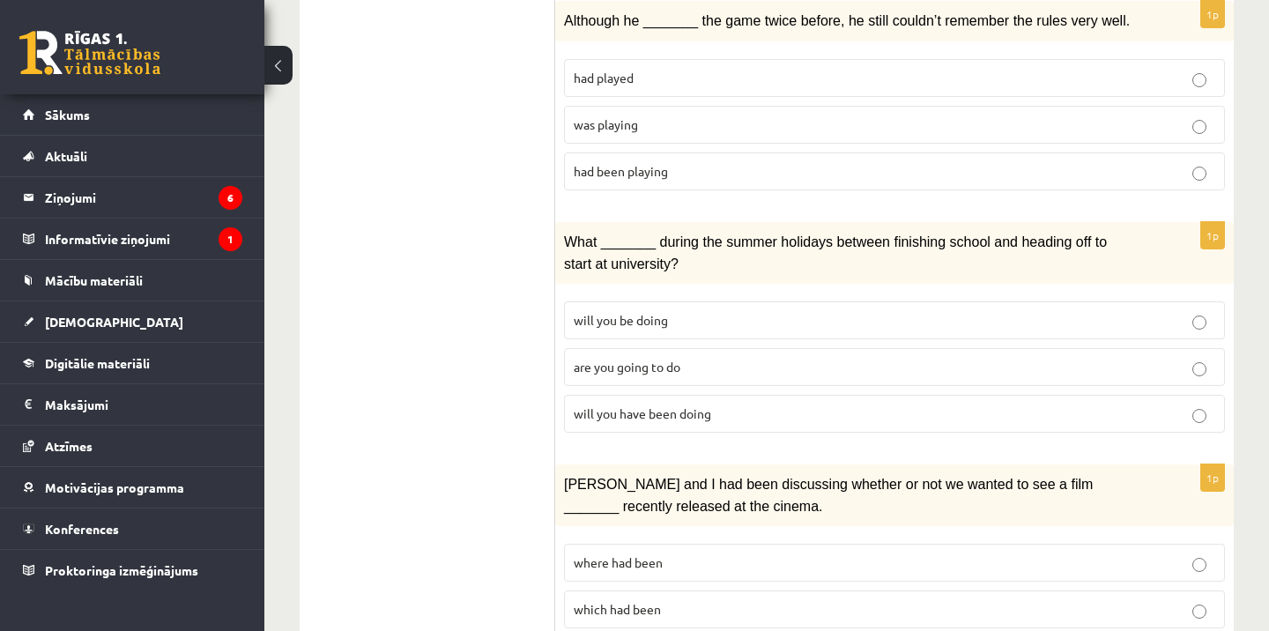
click at [638, 405] on span "will you have been doing" at bounding box center [642, 413] width 137 height 16
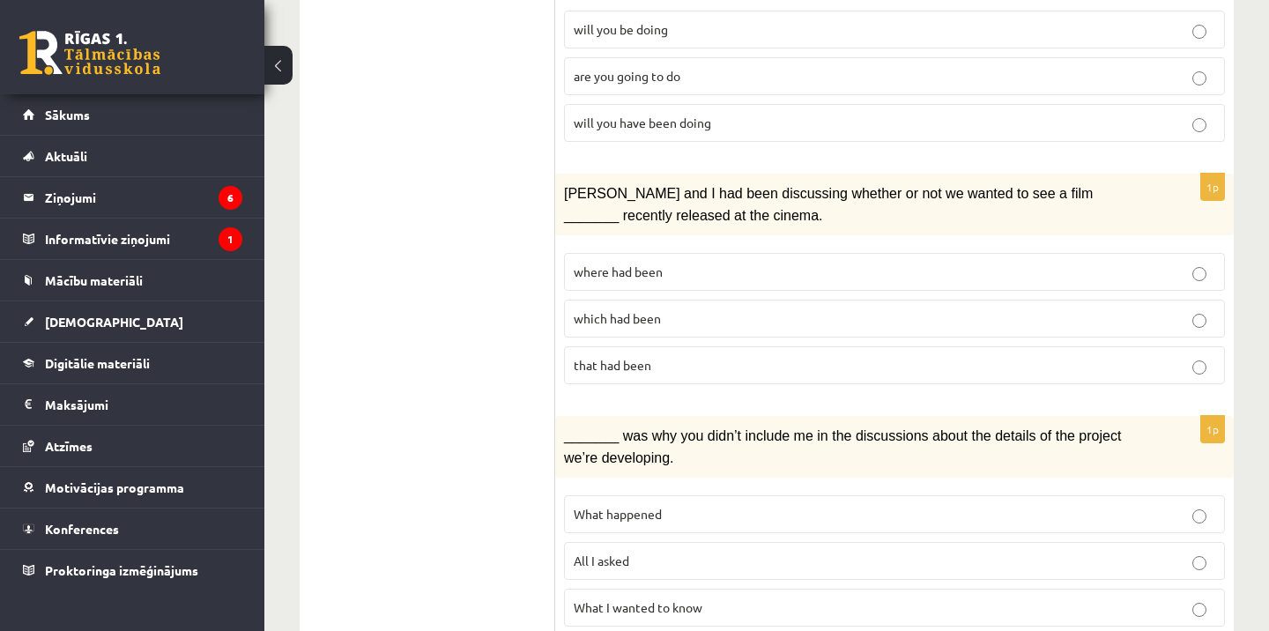
scroll to position [1141, 0]
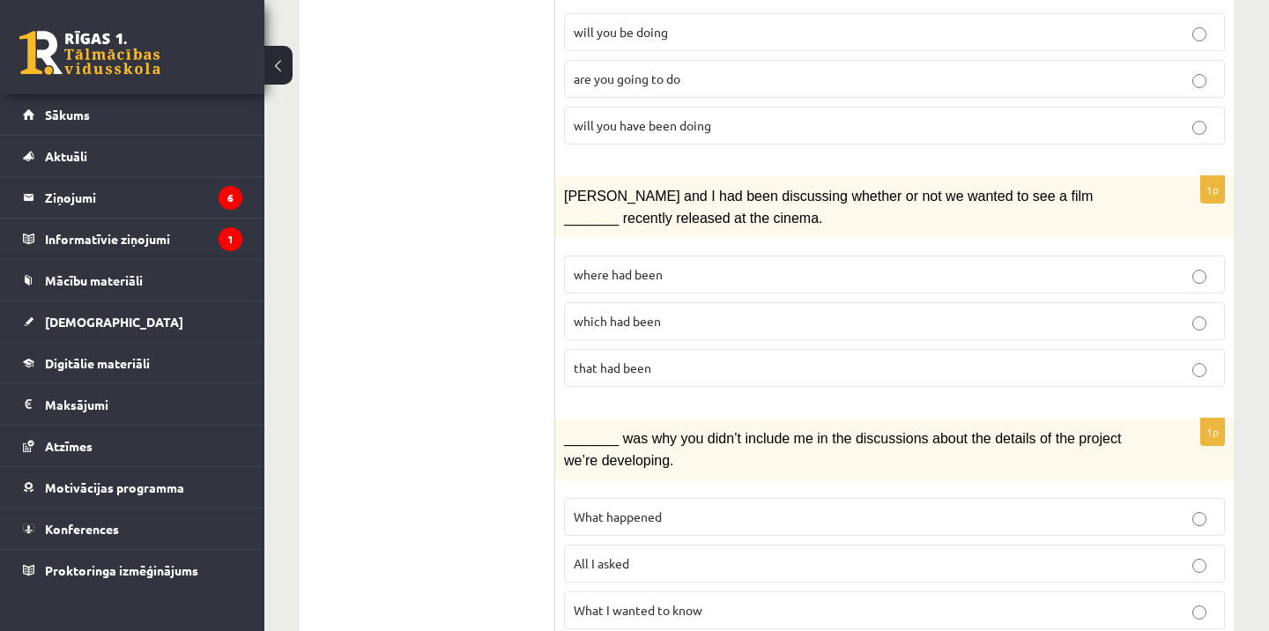
click at [630, 266] on span "where had been" at bounding box center [618, 274] width 89 height 16
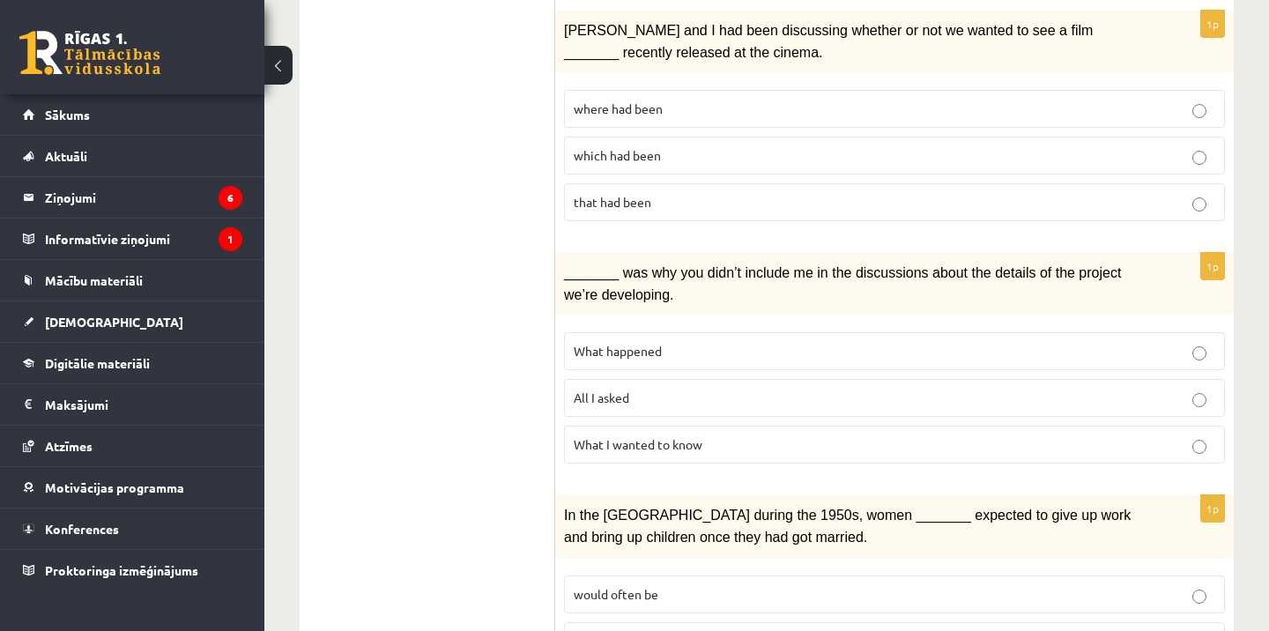
scroll to position [1308, 0]
click at [601, 389] on span "All I asked" at bounding box center [602, 397] width 56 height 16
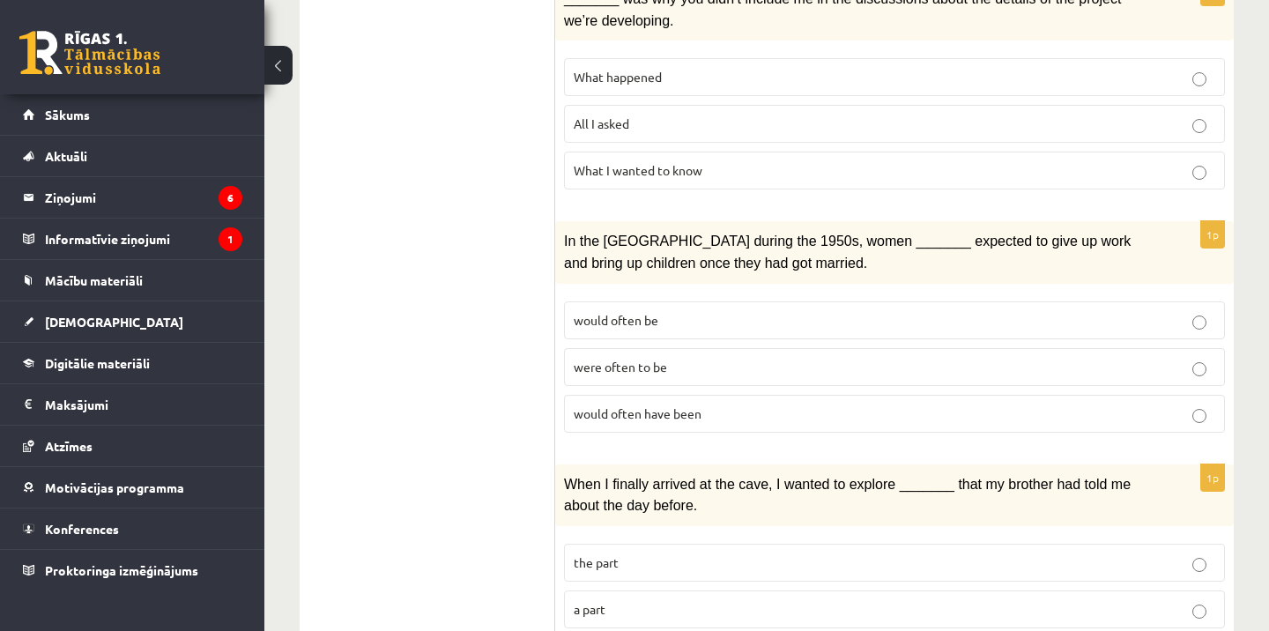
scroll to position [1576, 0]
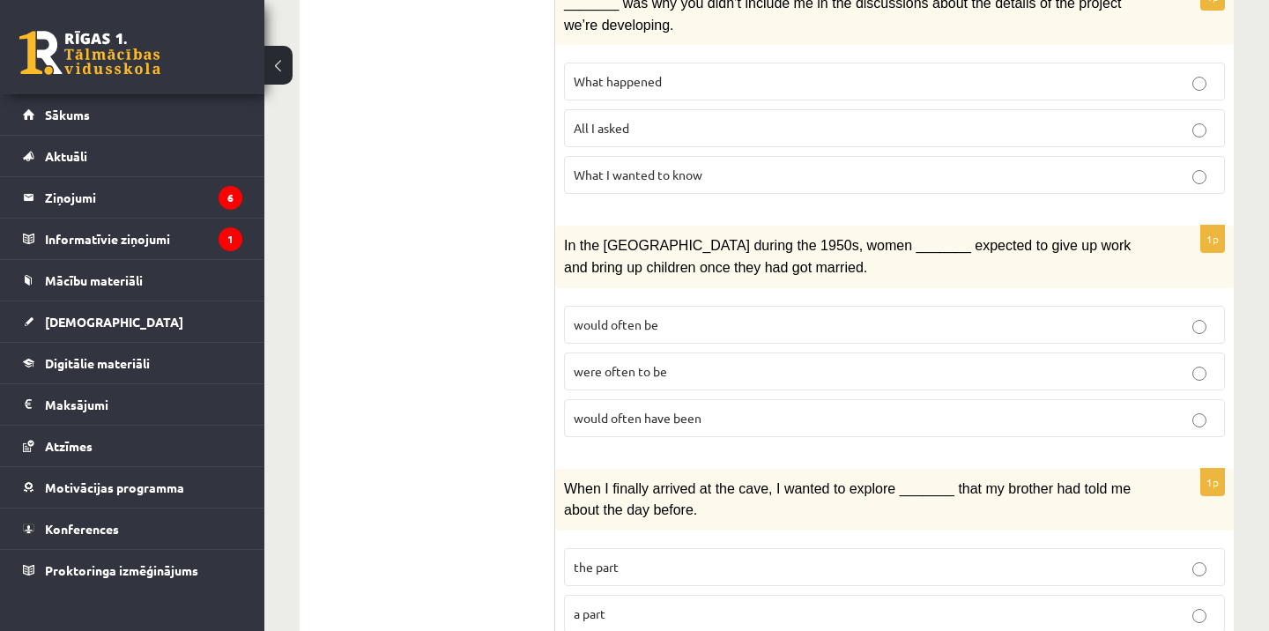
click at [671, 410] on span "would often have been" at bounding box center [638, 418] width 128 height 16
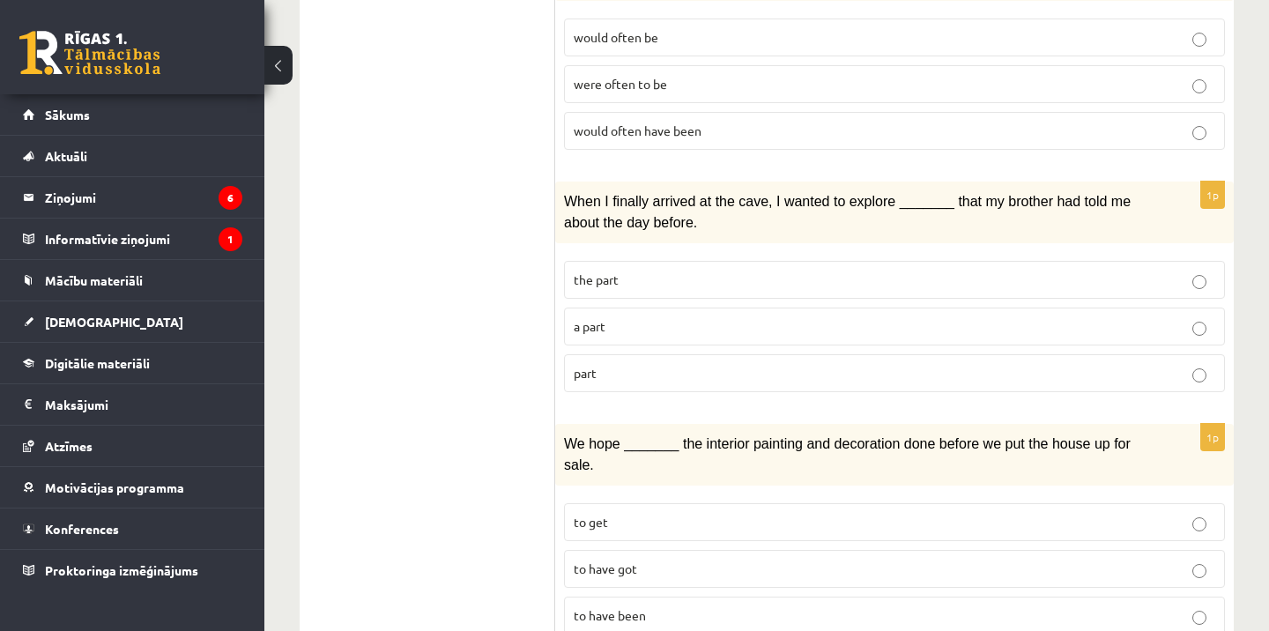
scroll to position [1865, 0]
click at [605, 315] on p "a part" at bounding box center [894, 324] width 641 height 19
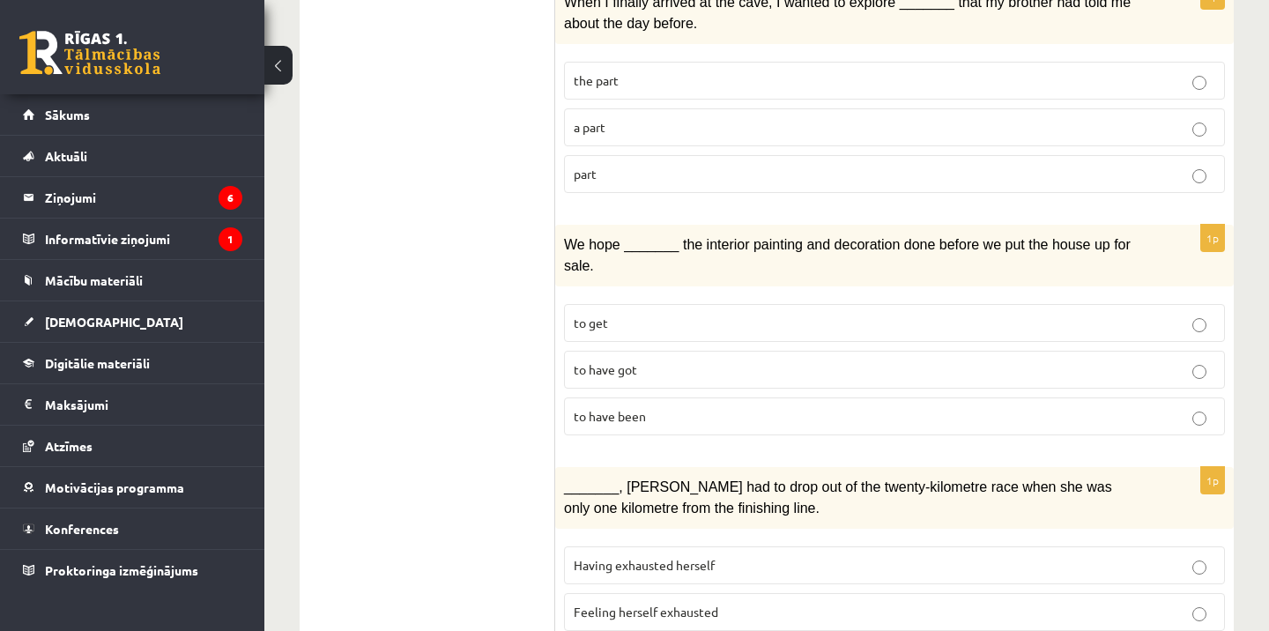
scroll to position [2072, 0]
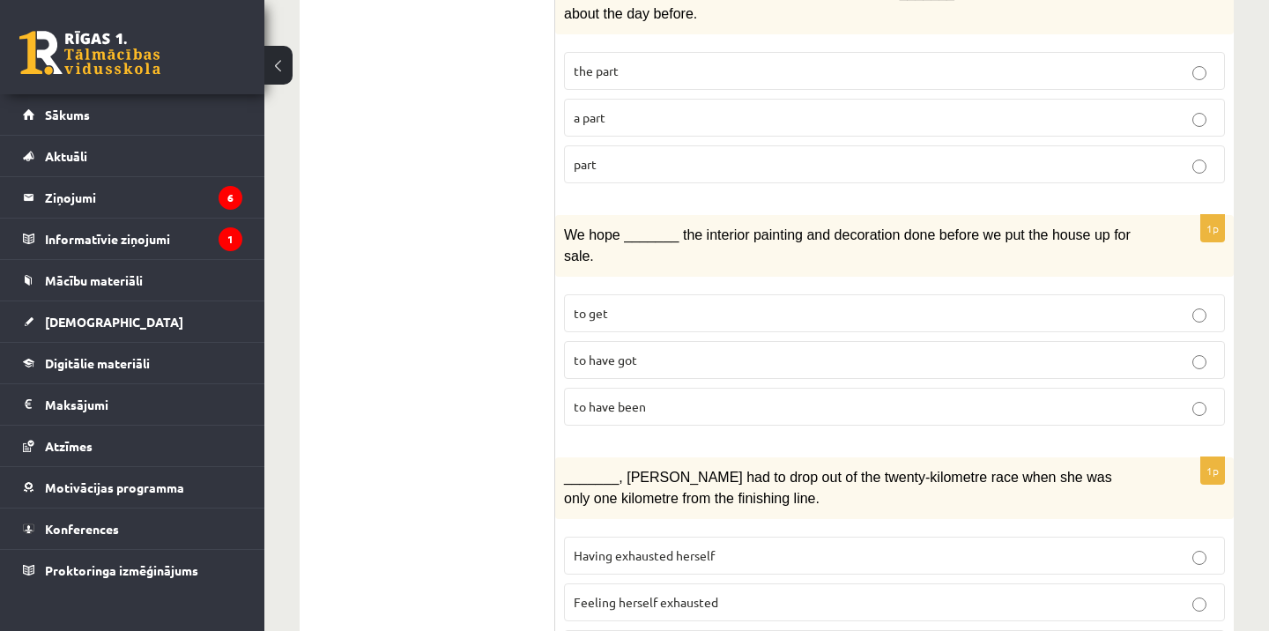
click at [620, 388] on label "to have been" at bounding box center [894, 407] width 661 height 38
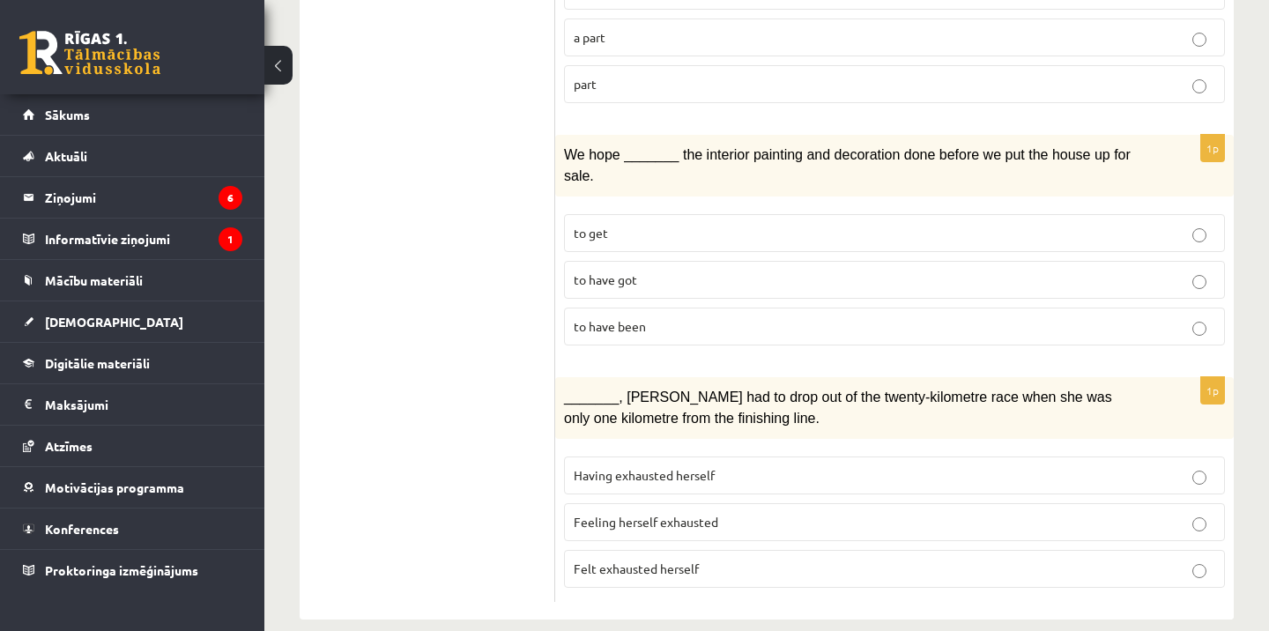
scroll to position [2152, 0]
click at [628, 561] on span "Felt exhausted herself" at bounding box center [636, 569] width 125 height 16
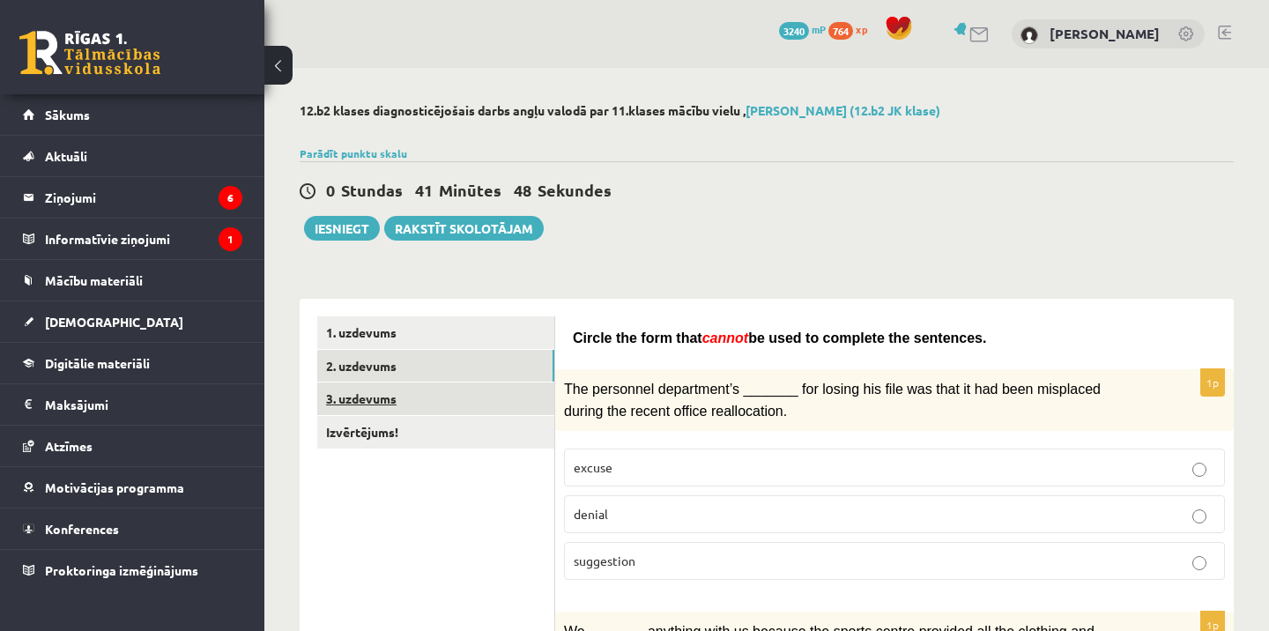
scroll to position [0, 0]
click at [456, 400] on link "3. uzdevums" at bounding box center [435, 398] width 237 height 33
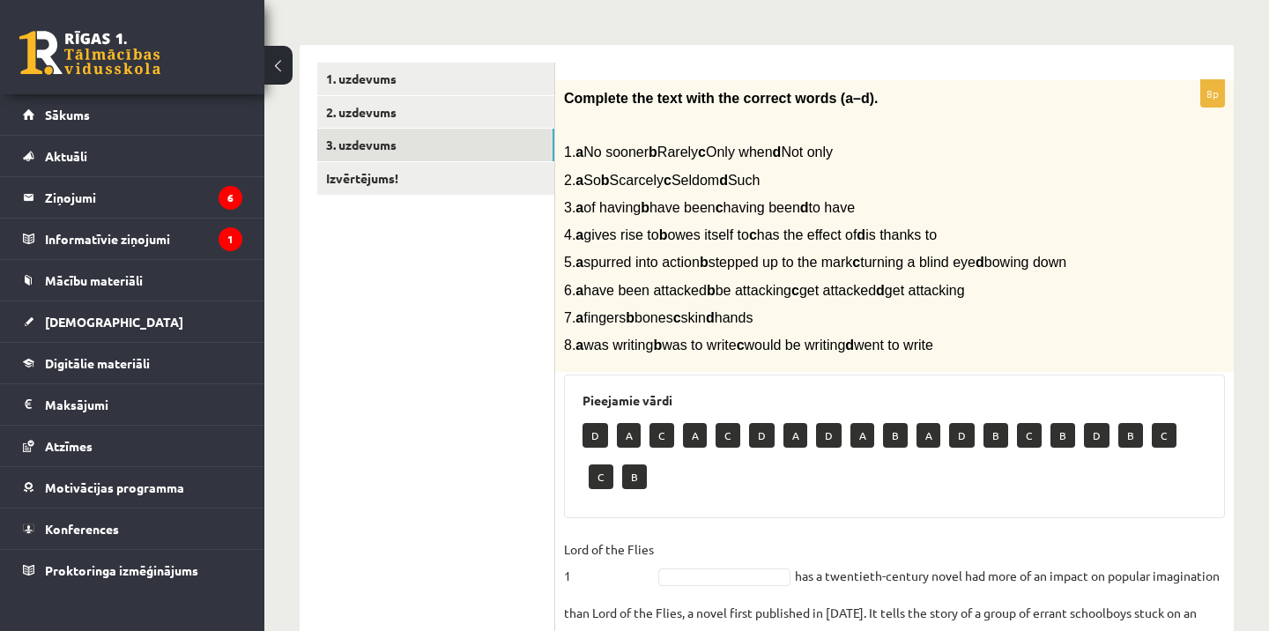
scroll to position [255, 0]
click at [559, 93] on div "Complete the text with the correct words (a–d). 1. a No sooner b Rarely c Only …" at bounding box center [894, 225] width 678 height 293
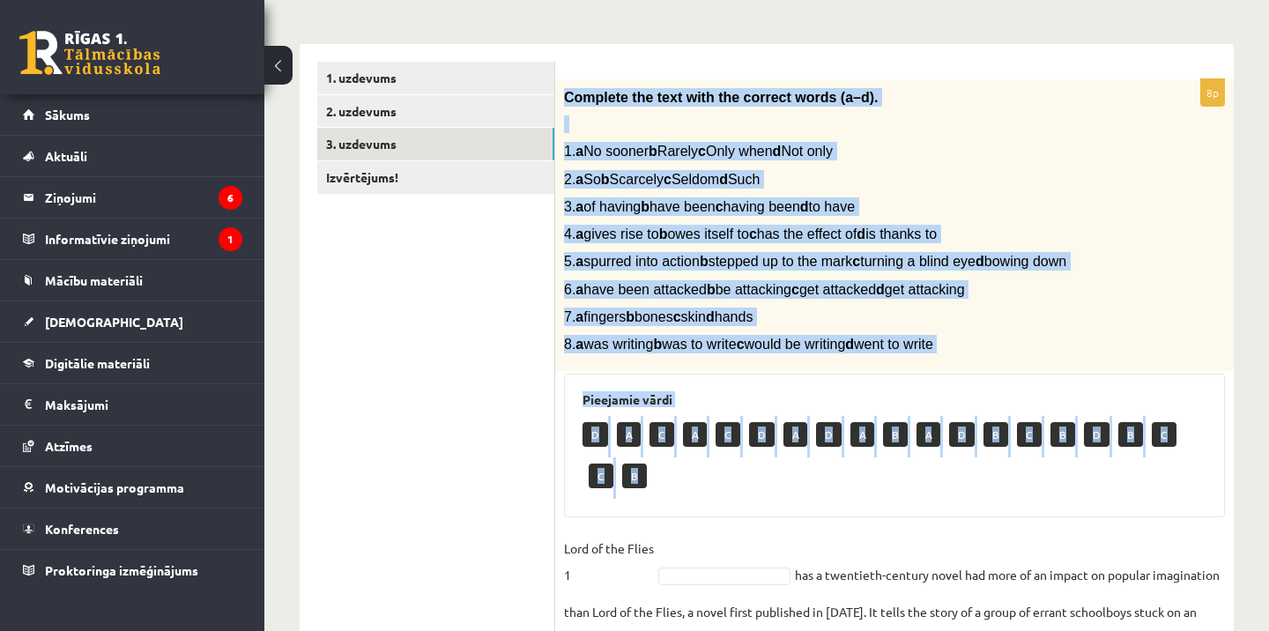
drag, startPoint x: 559, startPoint y: 93, endPoint x: 670, endPoint y: 472, distance: 395.7
click at [670, 472] on div "8p Complete the text with the correct words (a–d). 1. a No sooner b Rarely c On…" at bounding box center [894, 525] width 678 height 893
click at [442, 406] on ul "1. uzdevums 2. uzdevums 3. uzdevums Izvērtējums!" at bounding box center [436, 517] width 238 height 910
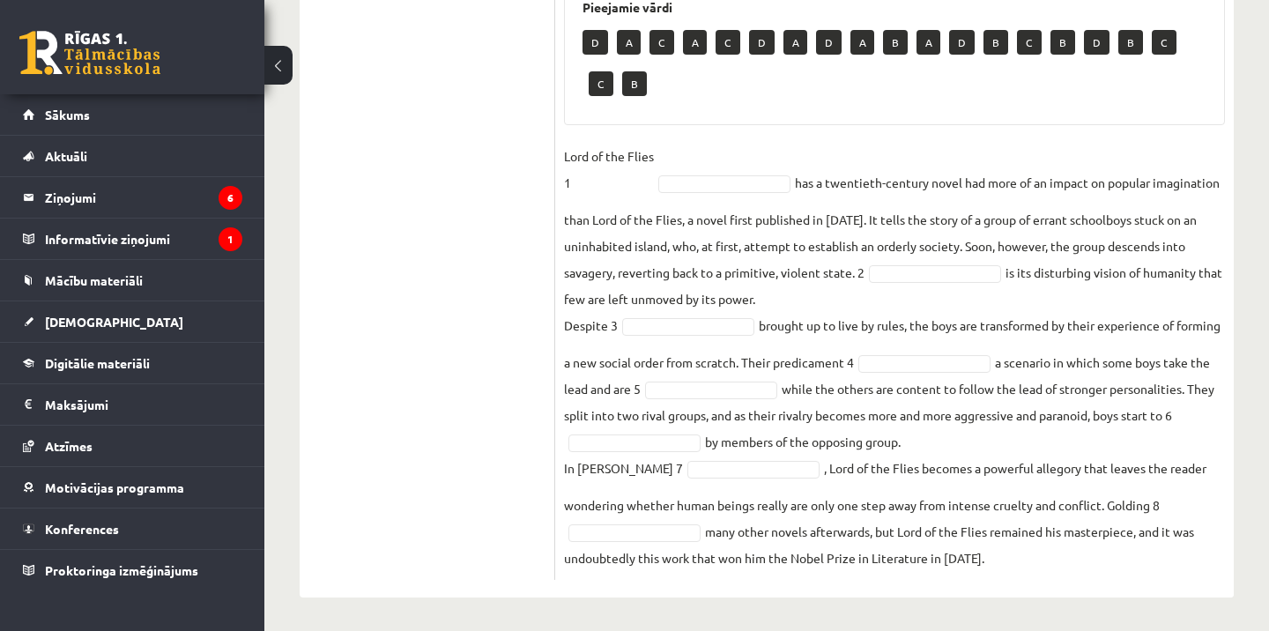
scroll to position [661, 0]
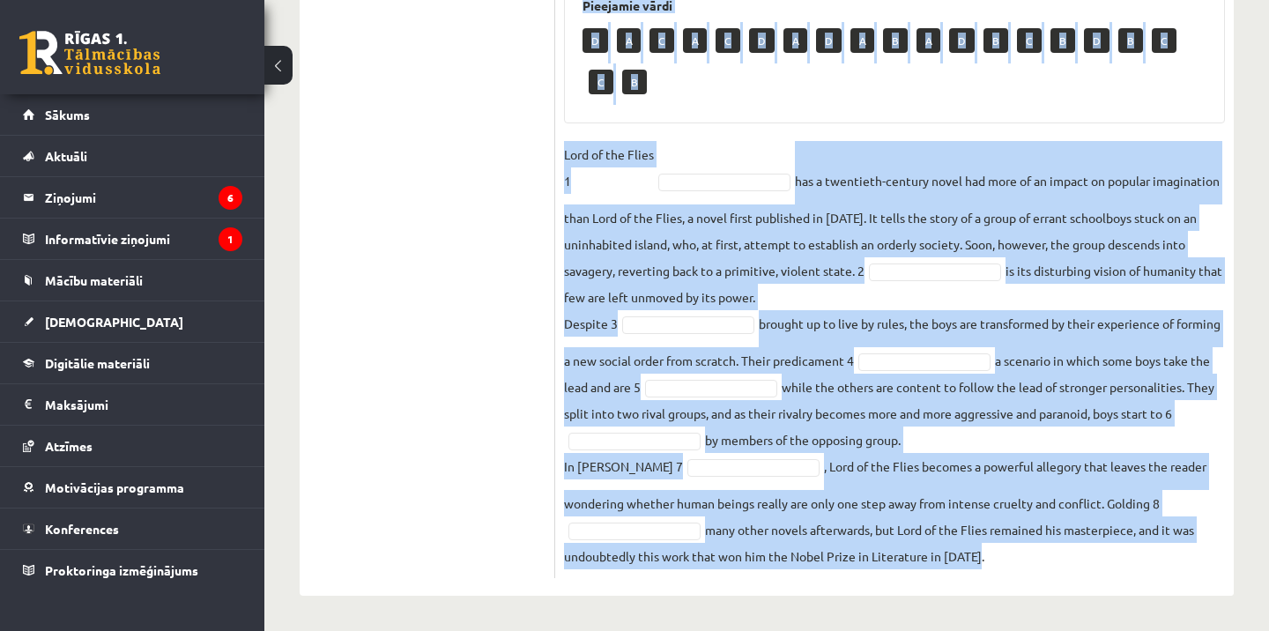
drag, startPoint x: 563, startPoint y: 30, endPoint x: 1022, endPoint y: 581, distance: 716.9
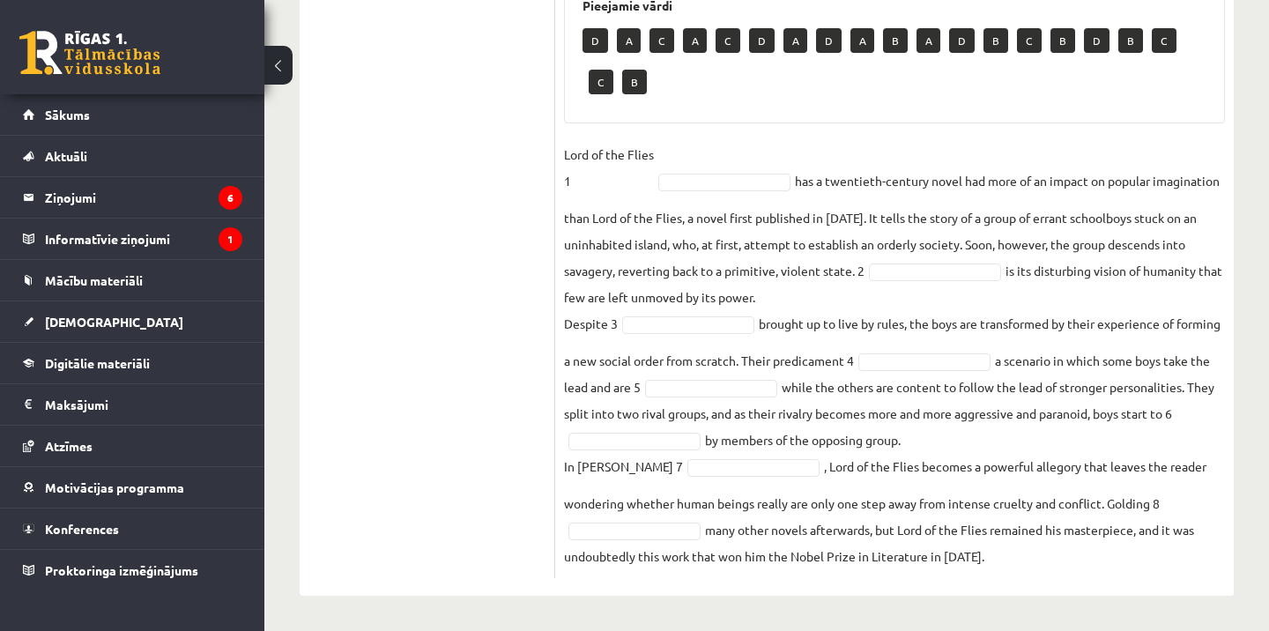
click at [481, 279] on ul "1. uzdevums 2. uzdevums 3. uzdevums Izvērtējums!" at bounding box center [436, 123] width 238 height 910
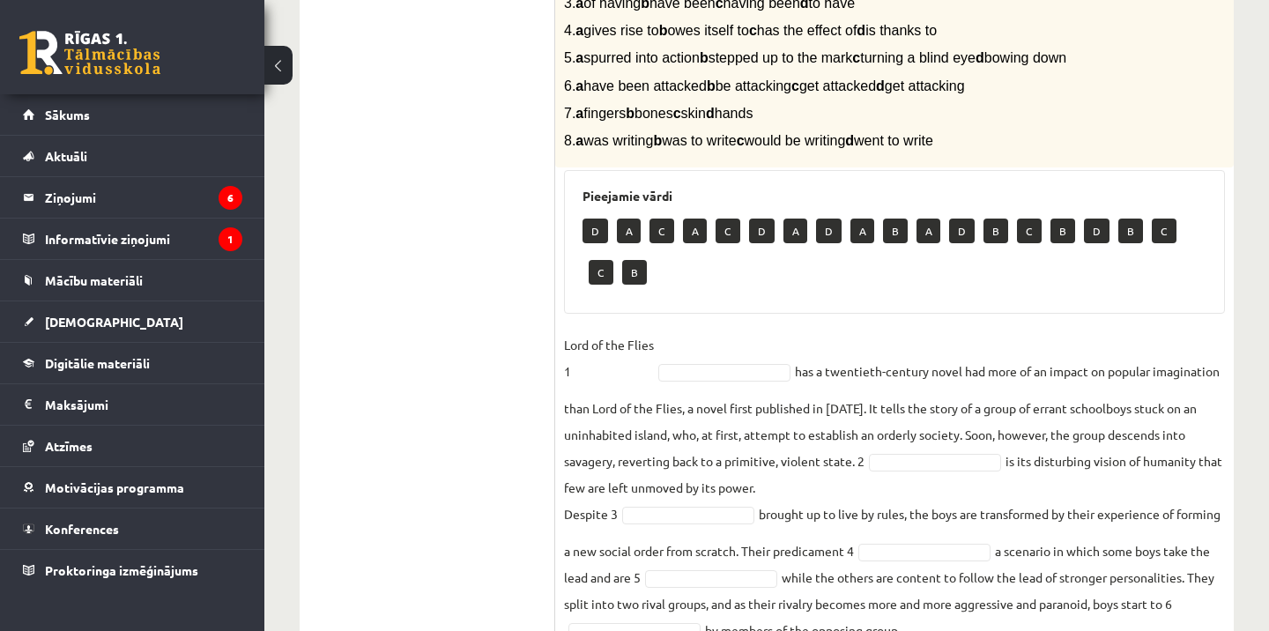
scroll to position [455, 0]
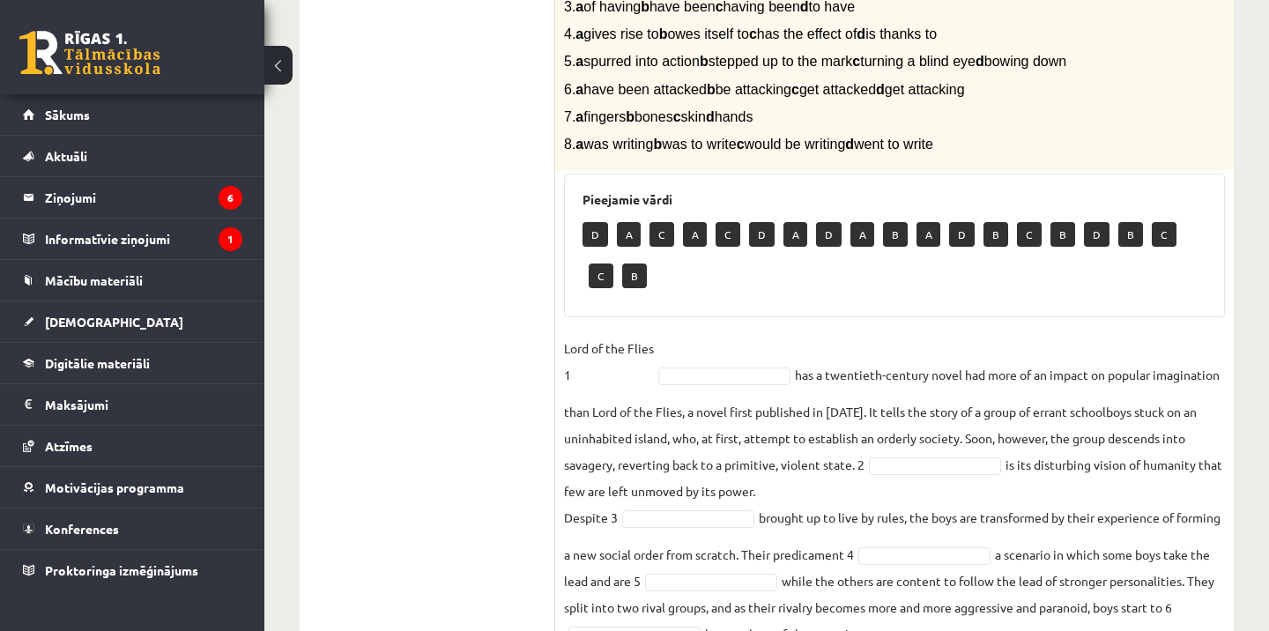
click at [599, 247] on p "D" at bounding box center [595, 234] width 26 height 25
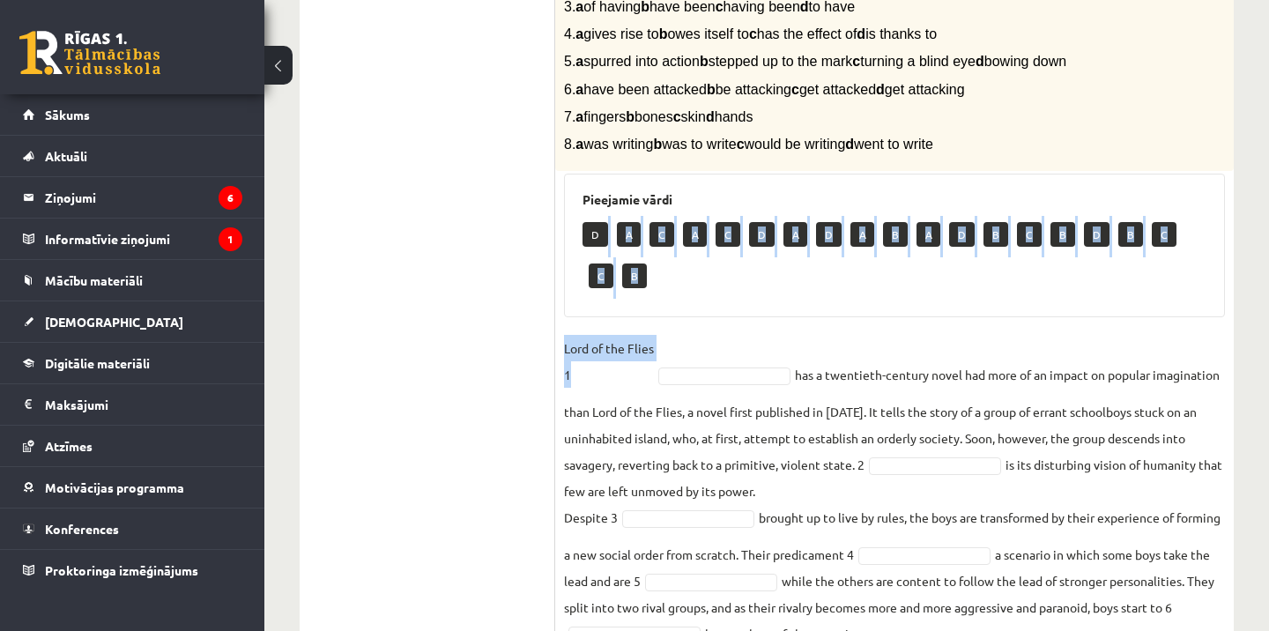
drag, startPoint x: 599, startPoint y: 255, endPoint x: 710, endPoint y: 394, distance: 178.1
click at [710, 394] on div "8p Complete the text with the correct words (a–d). 1. a No sooner b Rarely c On…" at bounding box center [894, 325] width 678 height 893
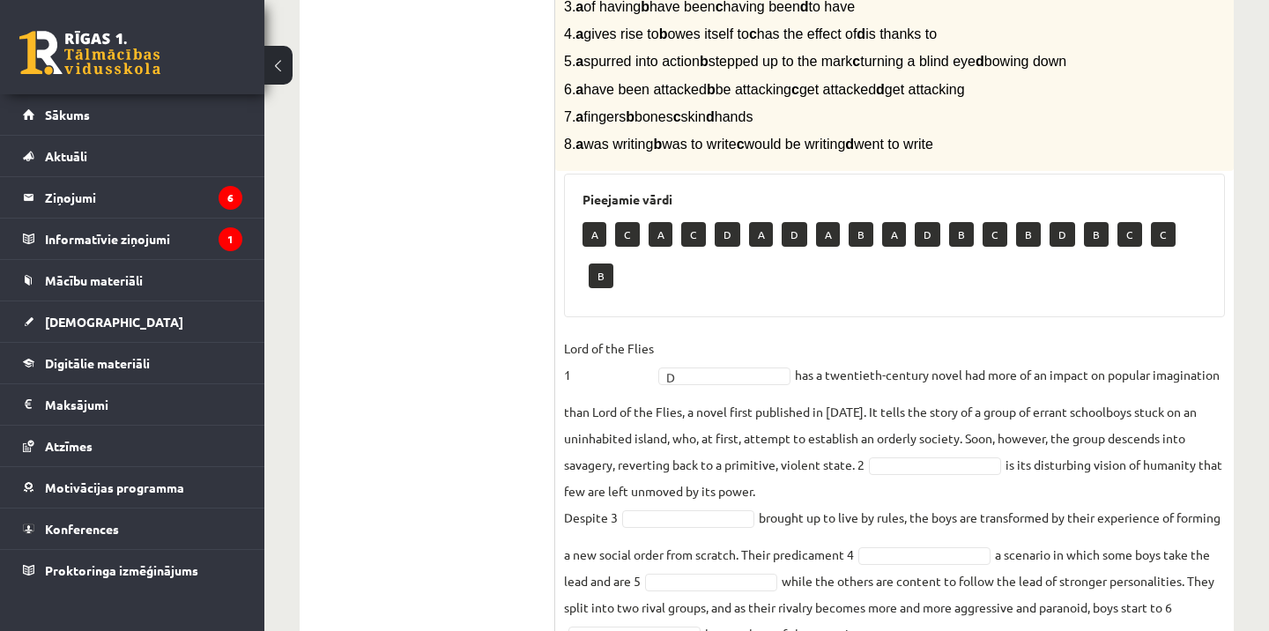
click at [951, 425] on fieldset "Lord of the Flies 1 D * has a twentieth-century novel had more of an impact on …" at bounding box center [894, 549] width 661 height 428
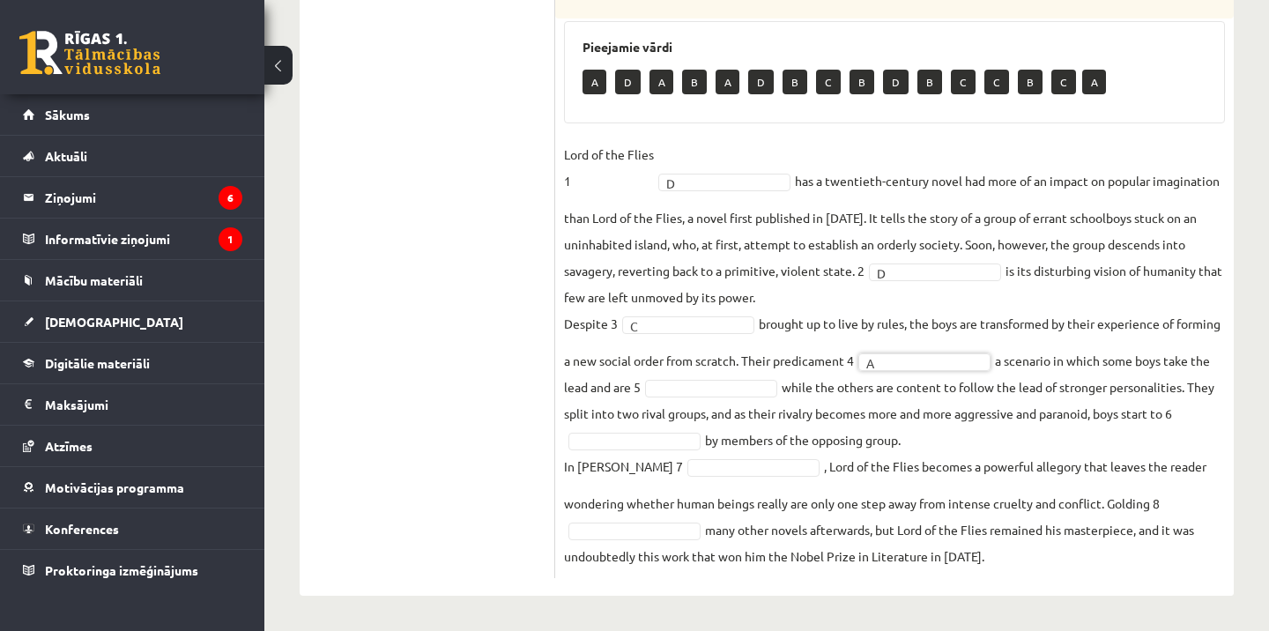
scroll to position [619, 0]
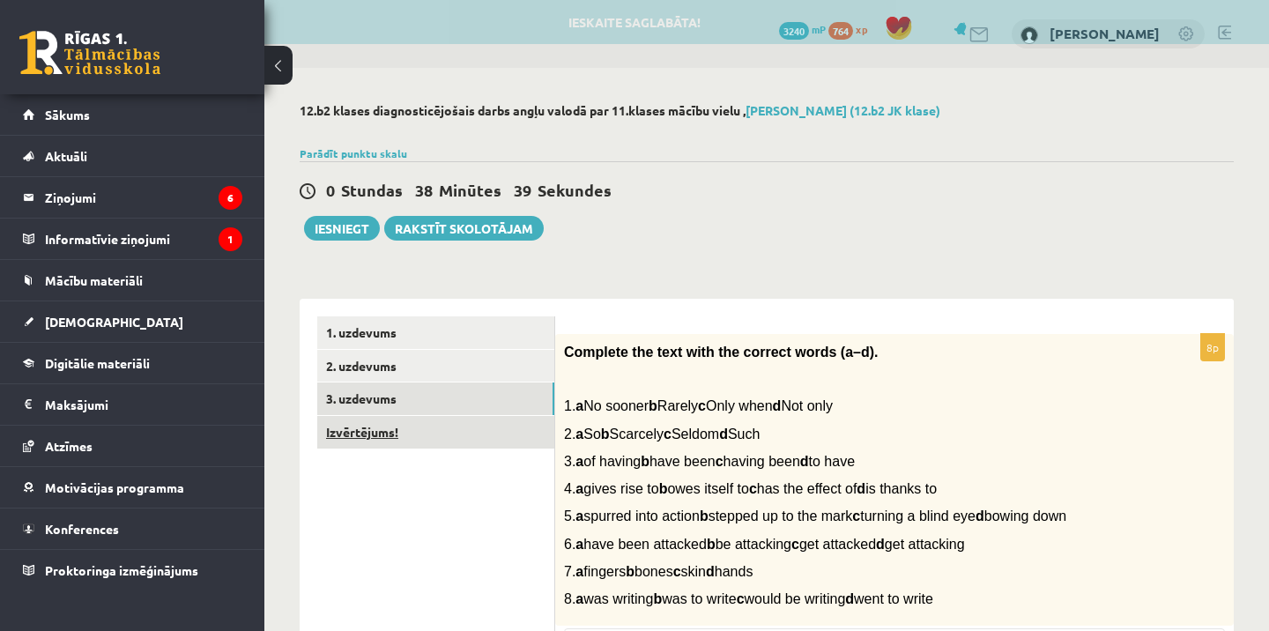
scroll to position [0, 0]
click at [455, 430] on link "Izvērtējums!" at bounding box center [435, 432] width 237 height 33
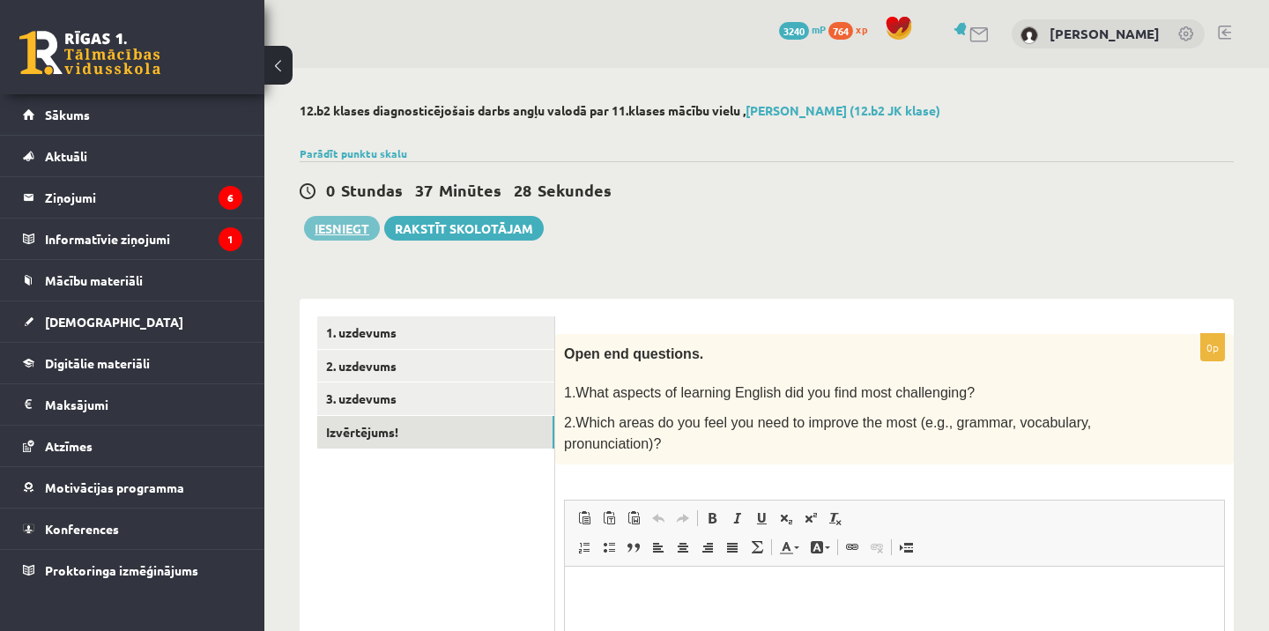
click at [349, 233] on button "Iesniegt" at bounding box center [342, 228] width 76 height 25
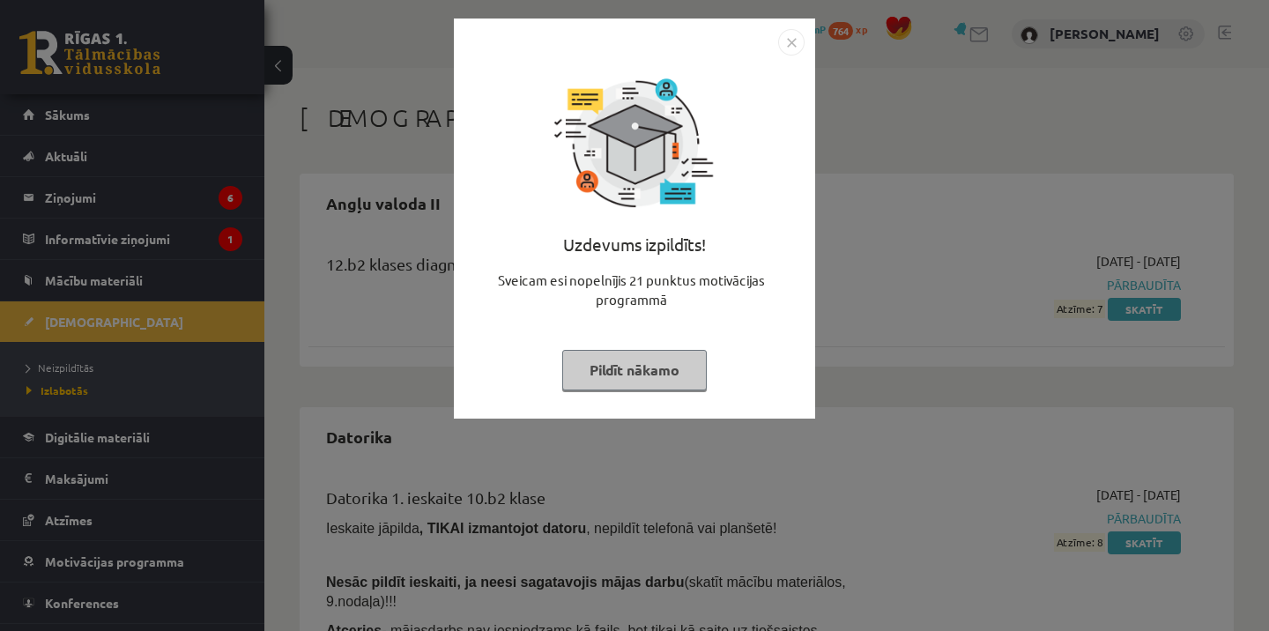
click at [780, 33] on img "Close" at bounding box center [791, 42] width 26 height 26
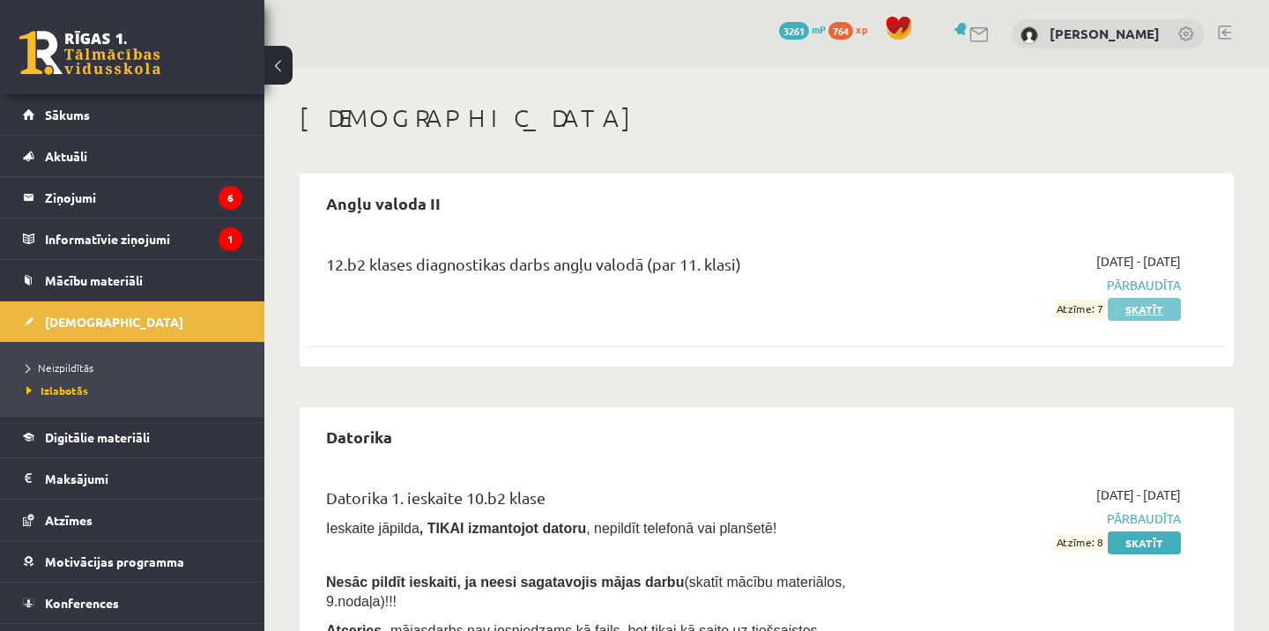
click at [1150, 315] on link "Skatīt" at bounding box center [1144, 309] width 73 height 23
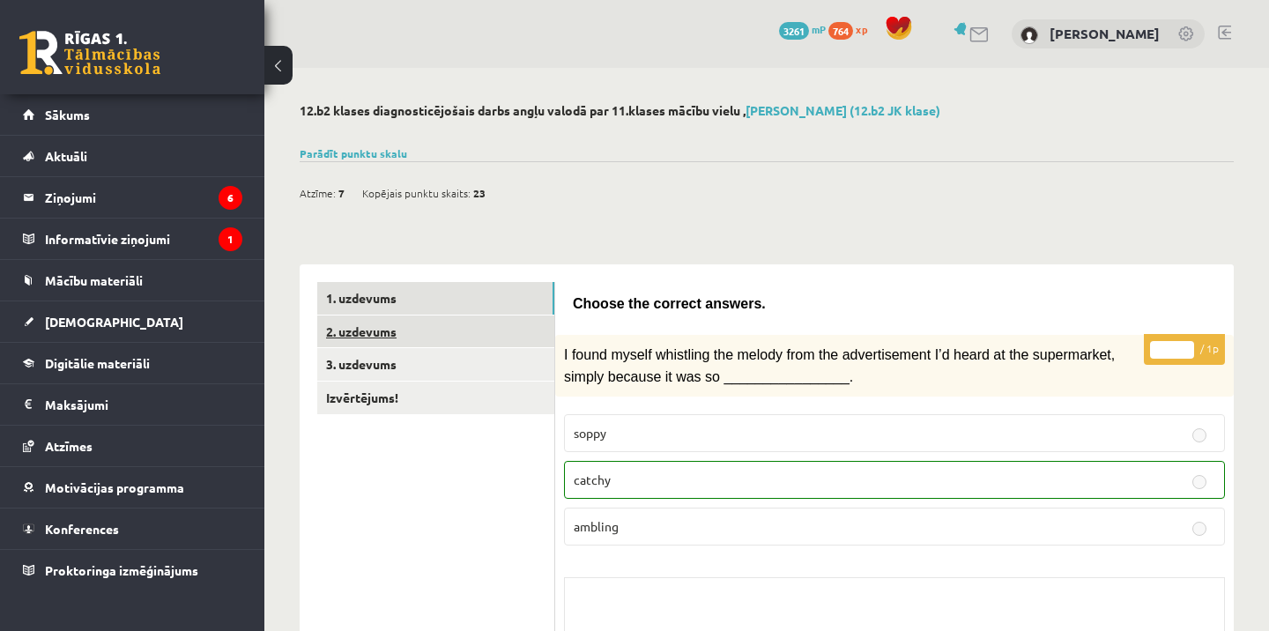
click at [504, 332] on link "2. uzdevums" at bounding box center [435, 331] width 237 height 33
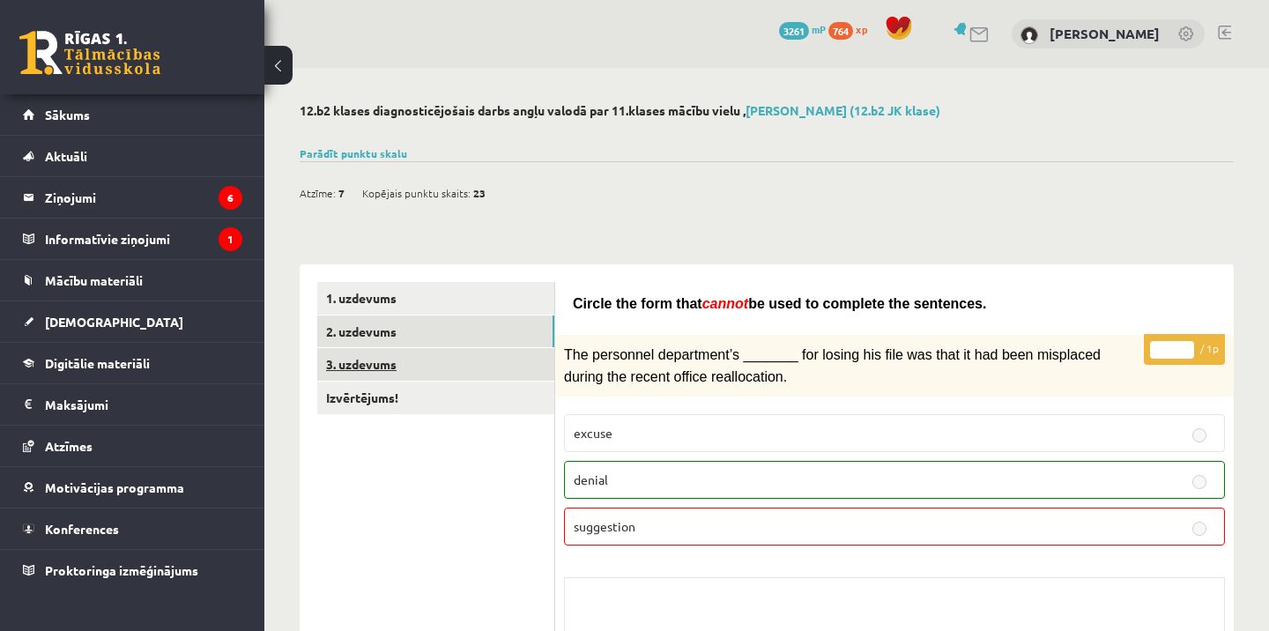
click at [488, 370] on link "3. uzdevums" at bounding box center [435, 364] width 237 height 33
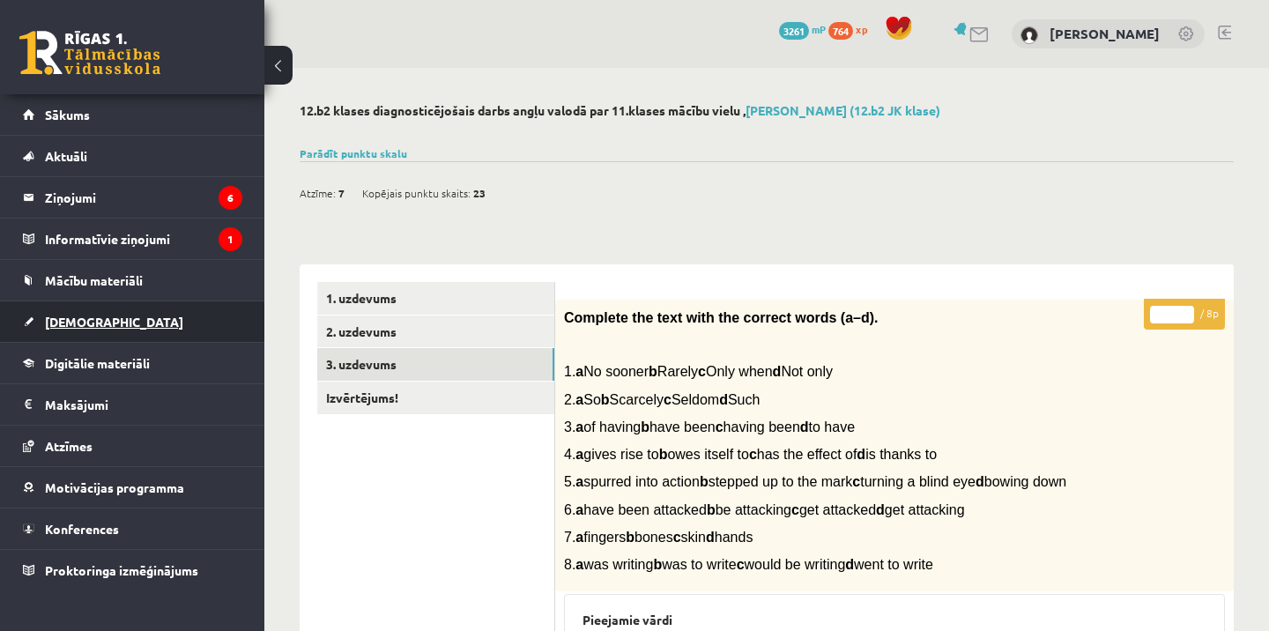
click at [79, 334] on link "[DEMOGRAPHIC_DATA]" at bounding box center [132, 321] width 219 height 41
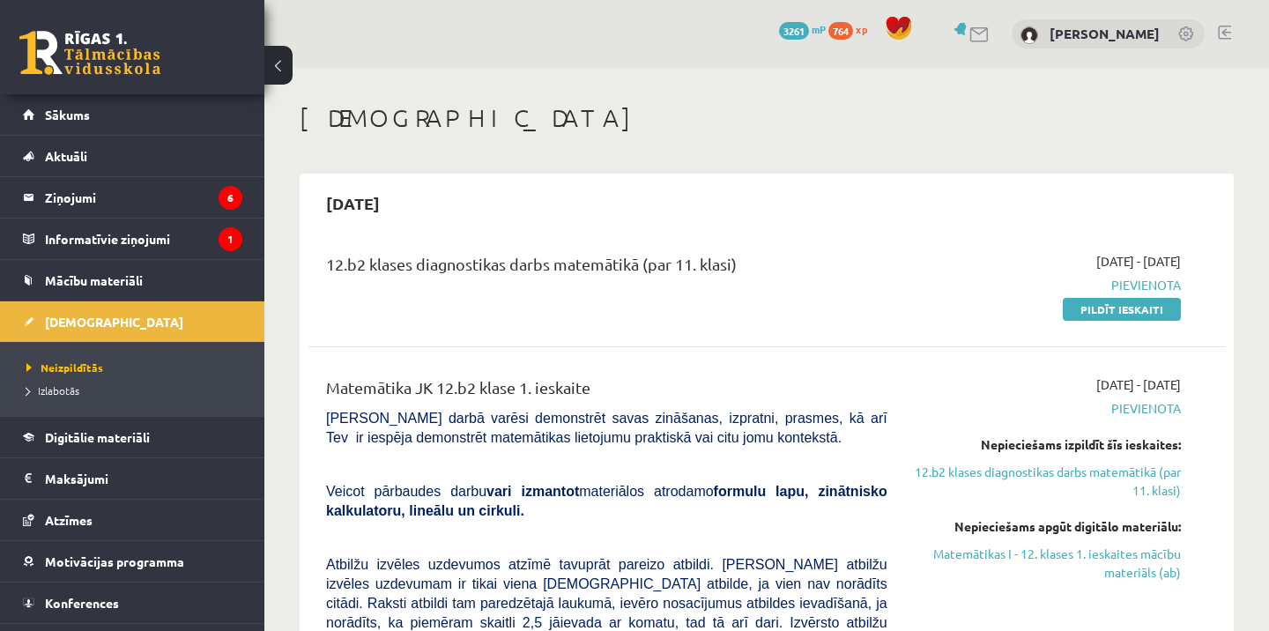
click at [1233, 27] on div "0 Dāvanas 3261 mP 764 xp [PERSON_NAME]" at bounding box center [766, 34] width 1004 height 68
click at [1224, 31] on link at bounding box center [1224, 33] width 13 height 14
